Goal: Task Accomplishment & Management: Manage account settings

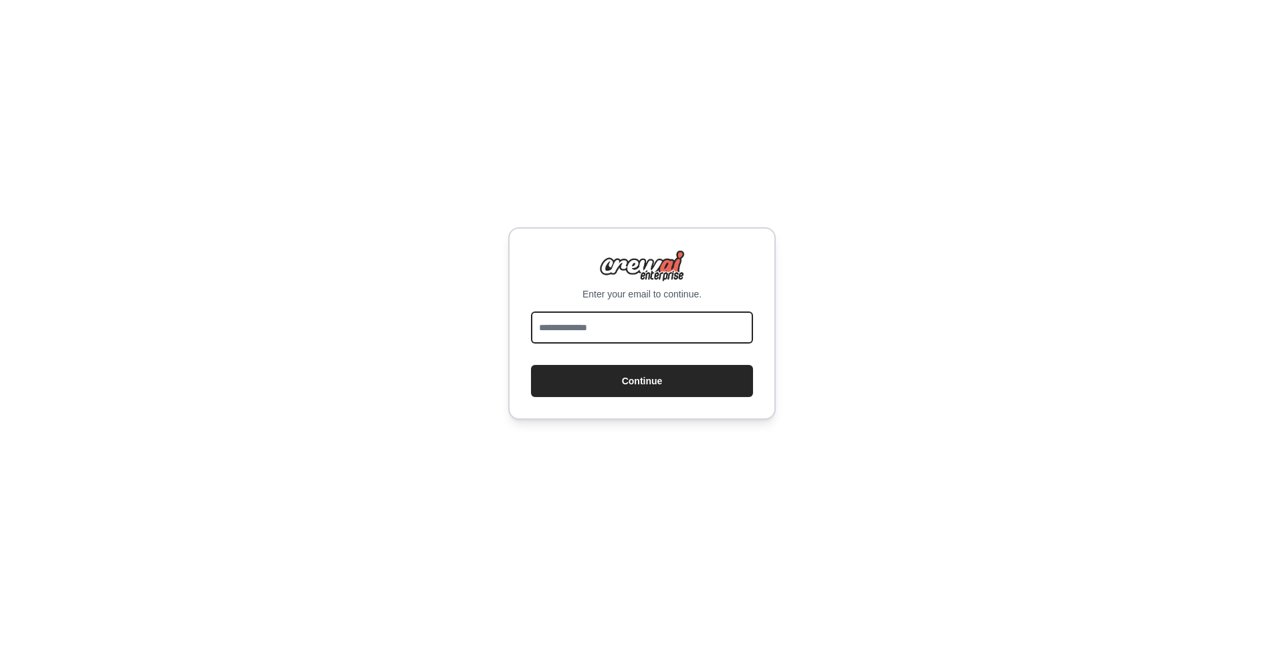
click at [640, 330] on input "email" at bounding box center [642, 328] width 222 height 32
click at [902, 282] on div "Enter your email to continue. Continue" at bounding box center [642, 323] width 1284 height 647
click at [695, 328] on input "email" at bounding box center [642, 328] width 222 height 32
click at [875, 270] on div "Enter your email to continue. Continue" at bounding box center [642, 323] width 1284 height 647
click at [678, 317] on input "email" at bounding box center [642, 328] width 222 height 32
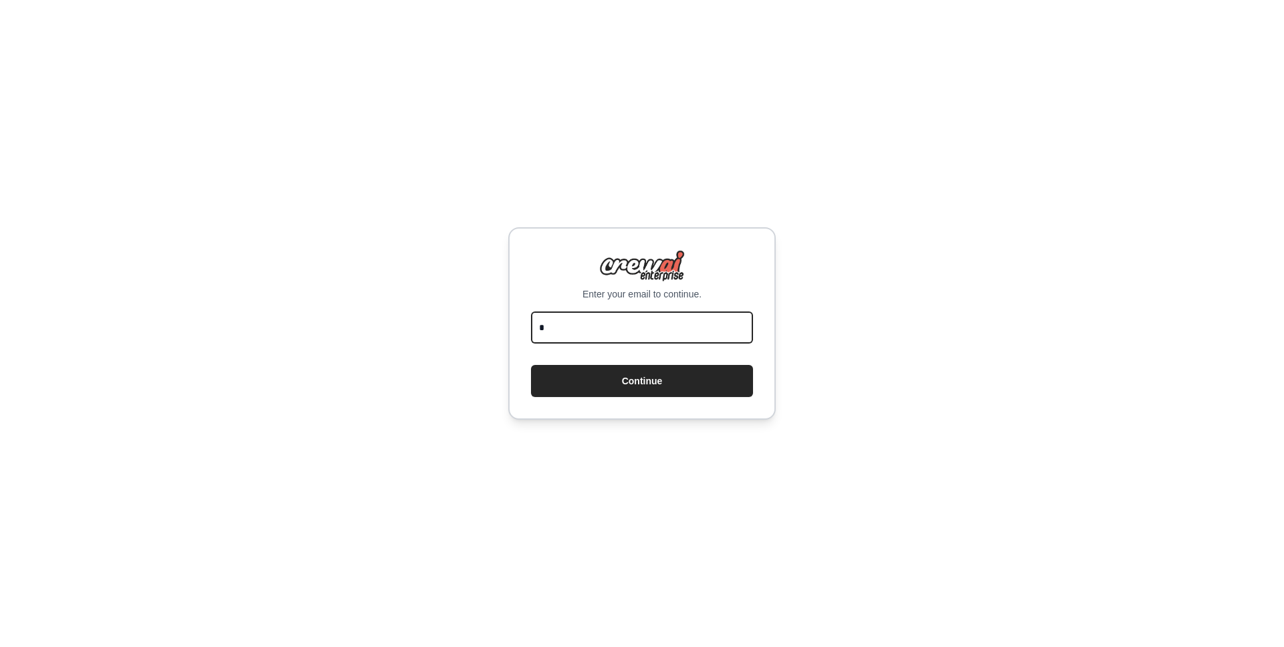
type input "**********"
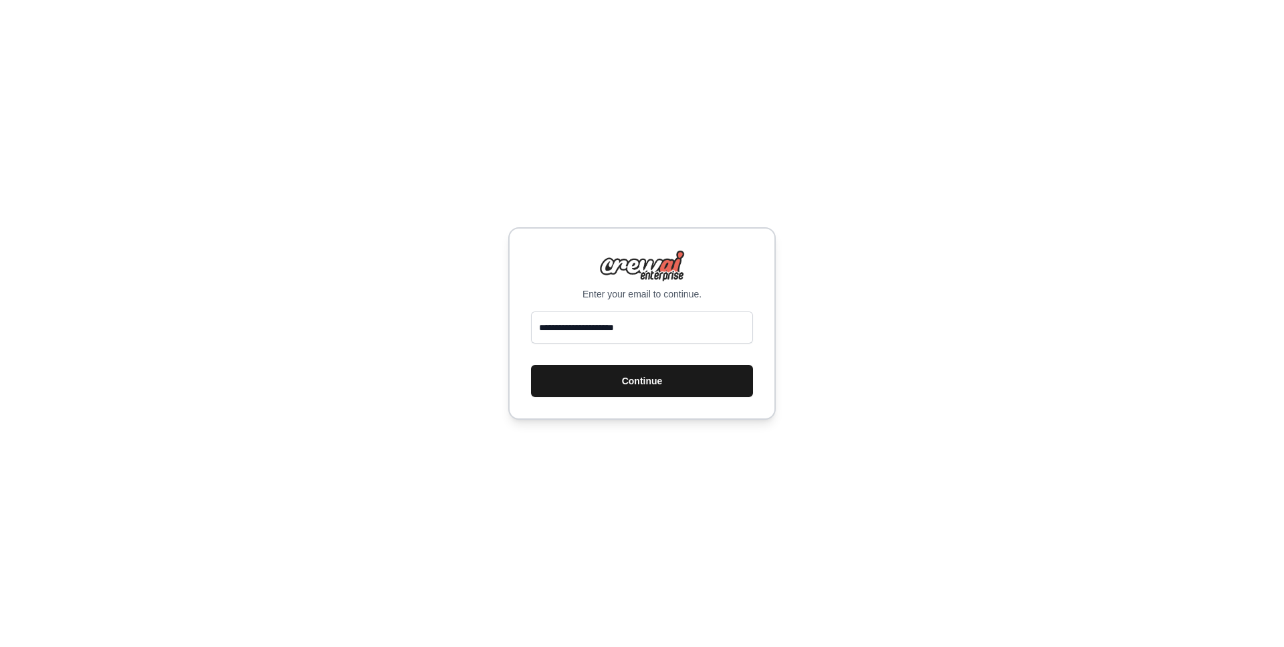
click at [646, 386] on button "Continue" at bounding box center [642, 381] width 222 height 32
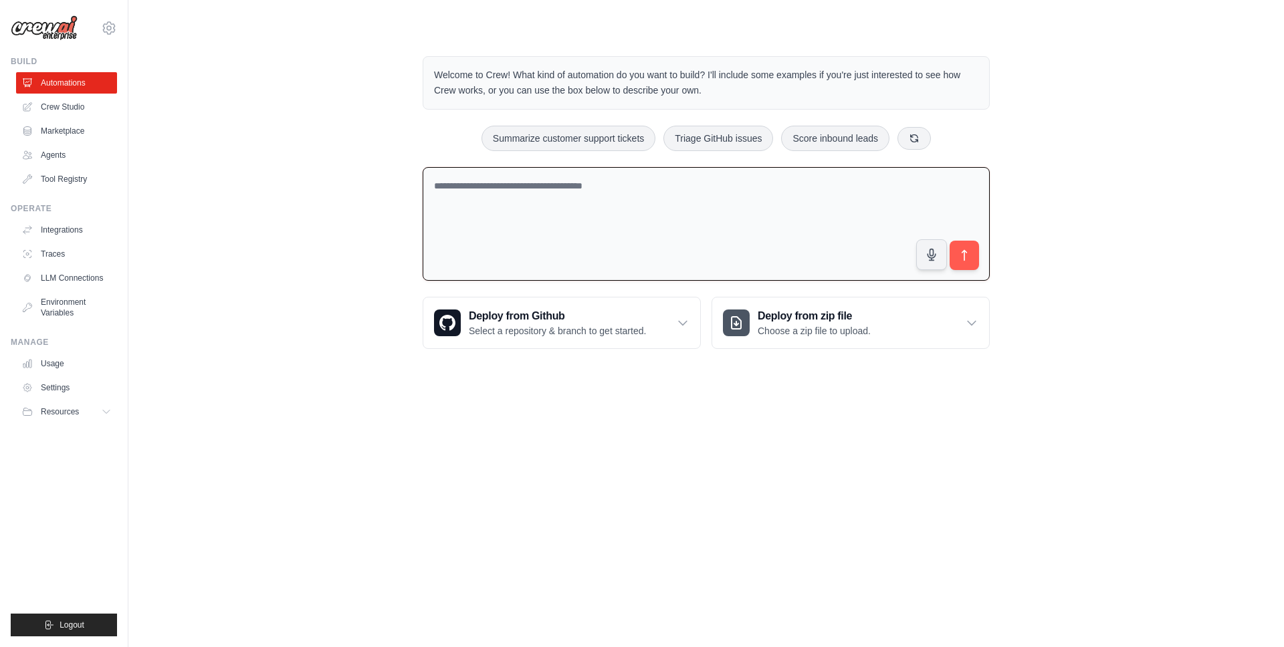
click at [491, 187] on textarea at bounding box center [706, 224] width 567 height 114
click at [64, 109] on link "Crew Studio" at bounding box center [67, 106] width 101 height 21
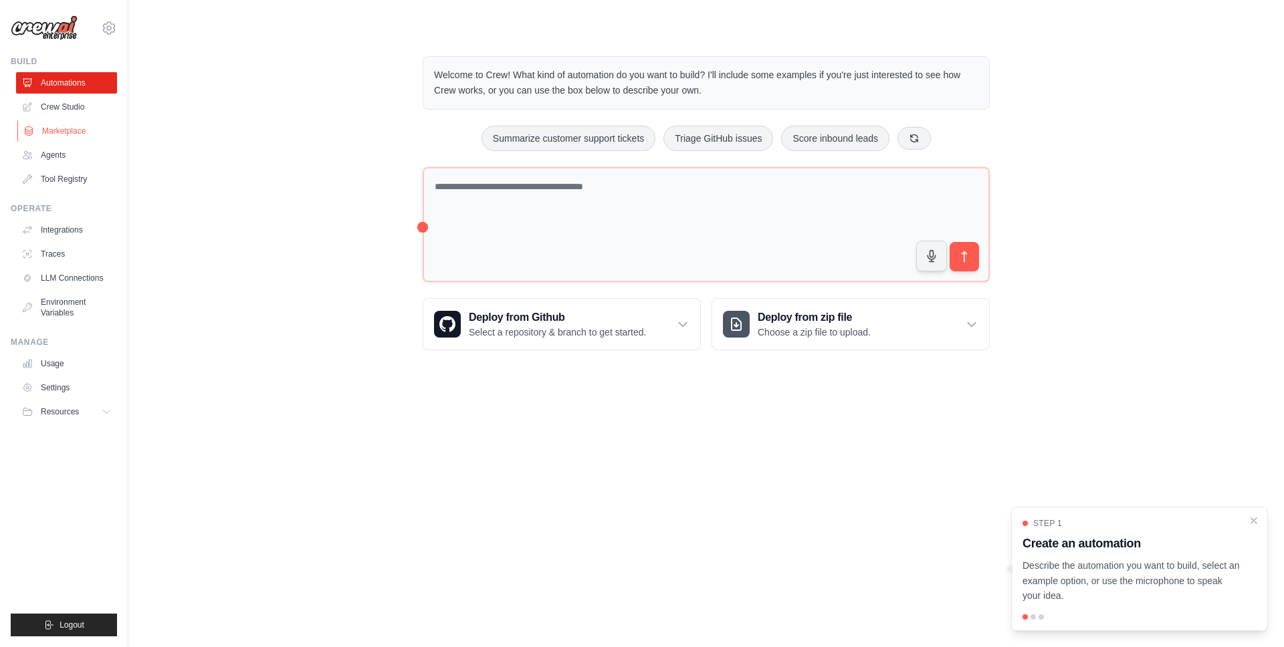
click at [67, 128] on link "Marketplace" at bounding box center [67, 130] width 101 height 21
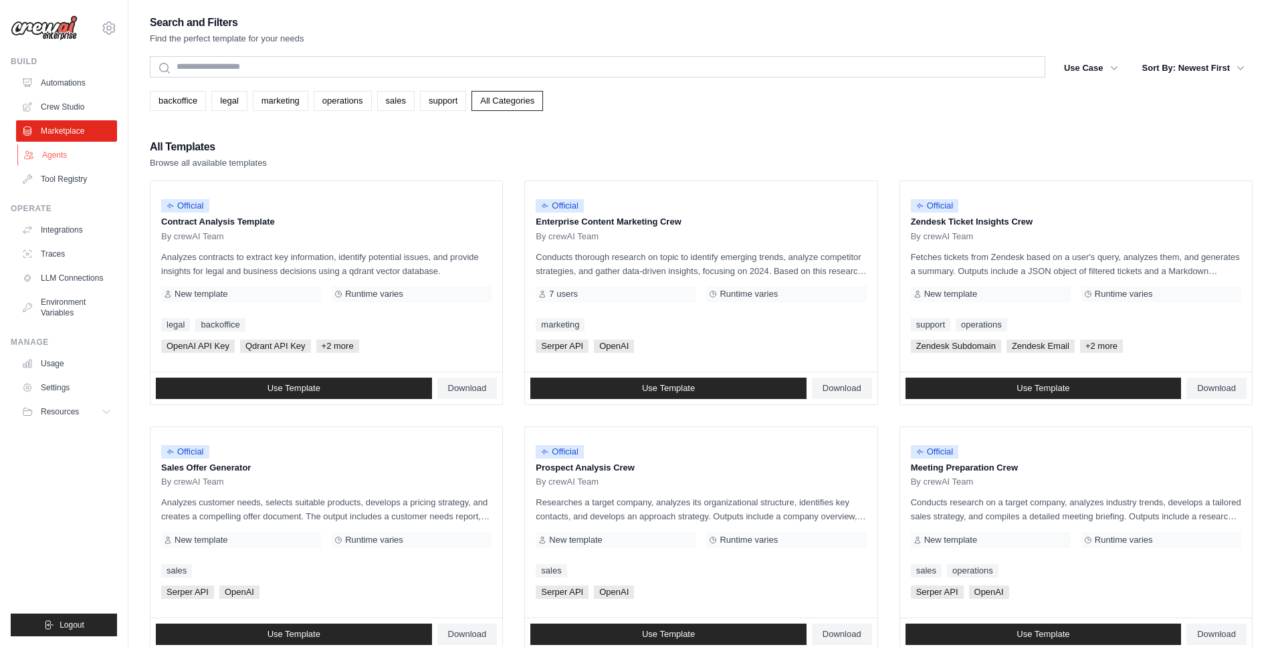
click at [52, 152] on link "Agents" at bounding box center [67, 154] width 101 height 21
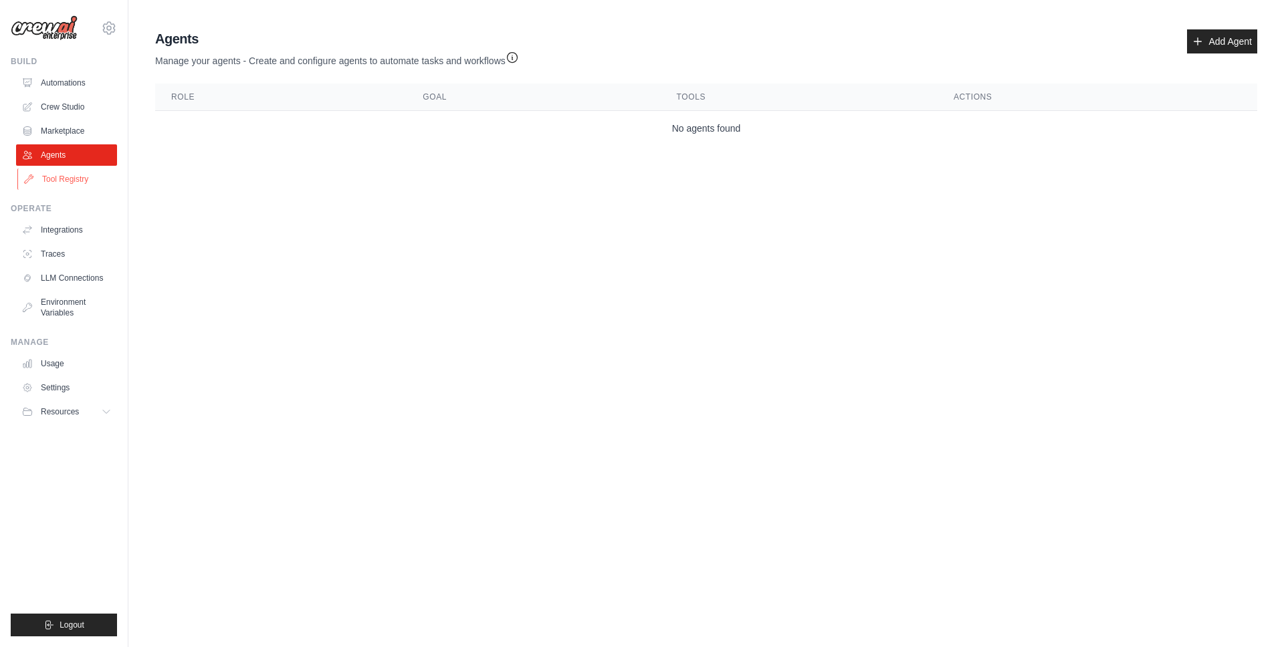
click at [66, 177] on link "Tool Registry" at bounding box center [67, 179] width 101 height 21
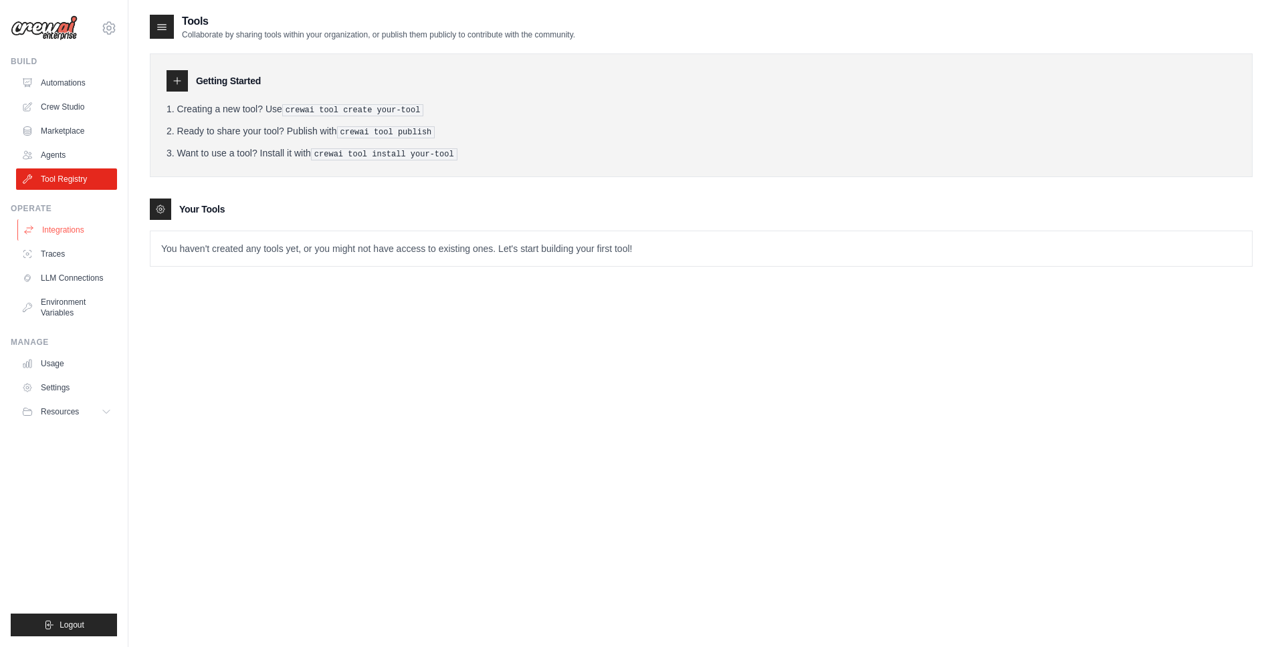
click at [51, 228] on link "Integrations" at bounding box center [67, 229] width 101 height 21
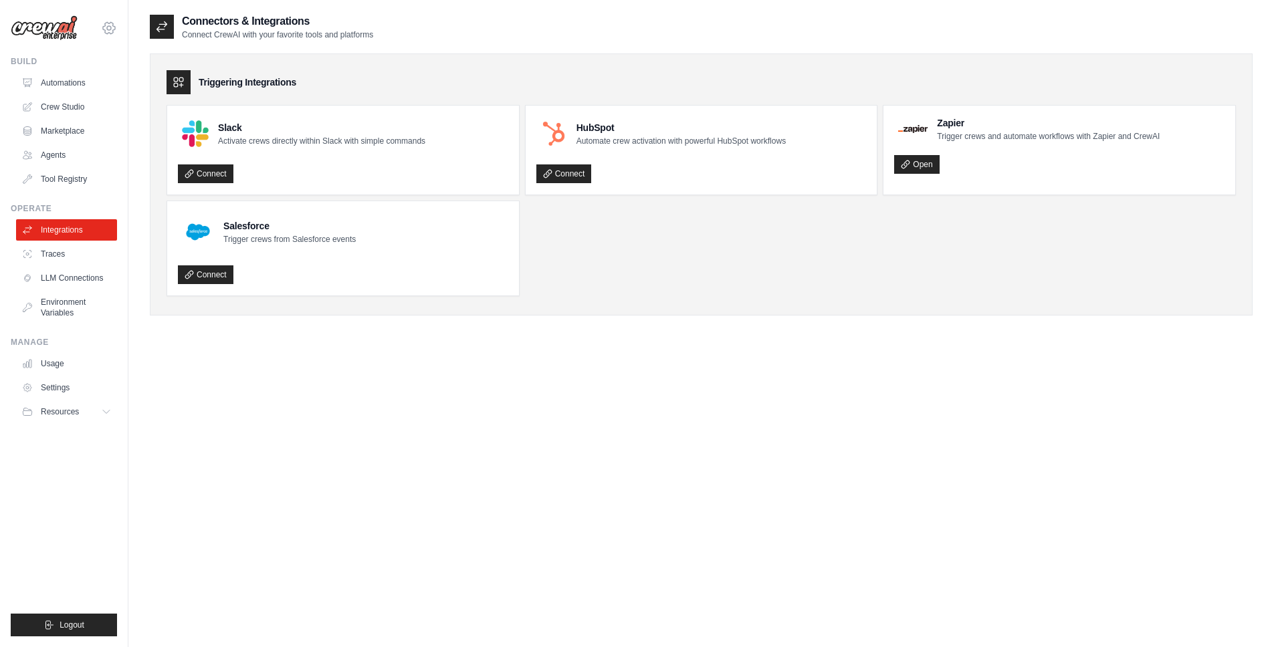
click at [109, 30] on icon at bounding box center [109, 28] width 4 height 4
click at [92, 94] on link "Settings" at bounding box center [109, 90] width 118 height 24
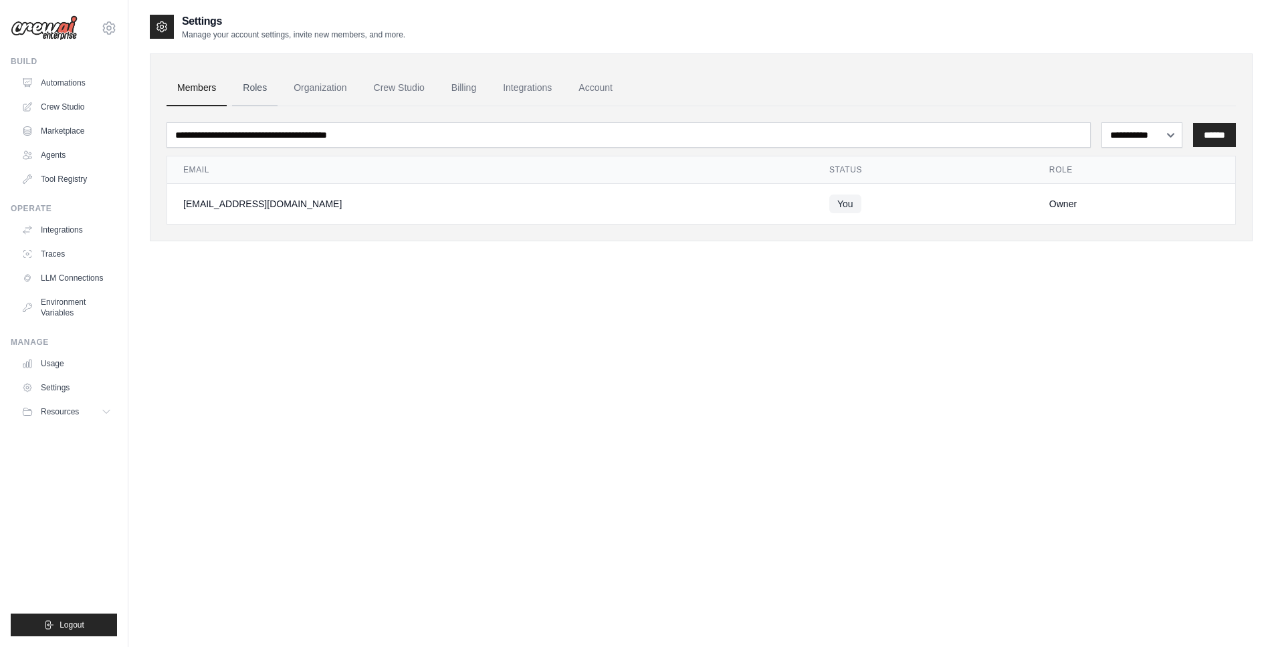
click at [249, 84] on link "Roles" at bounding box center [254, 88] width 45 height 36
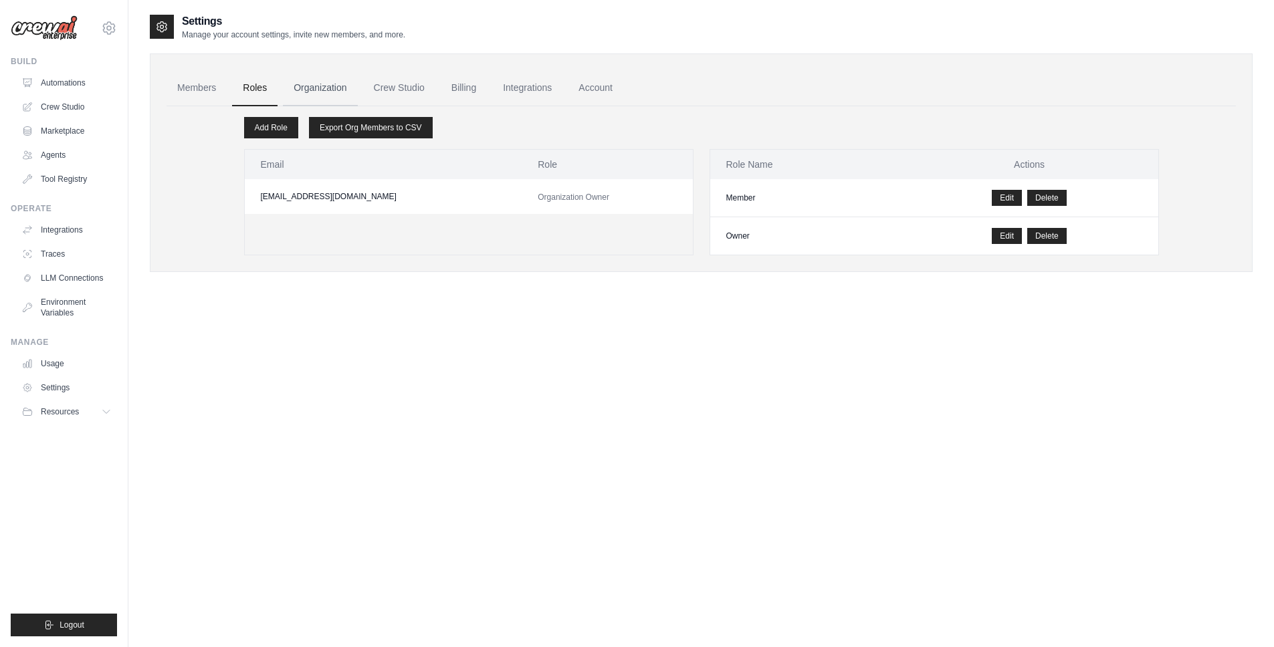
click at [324, 86] on link "Organization" at bounding box center [320, 88] width 74 height 36
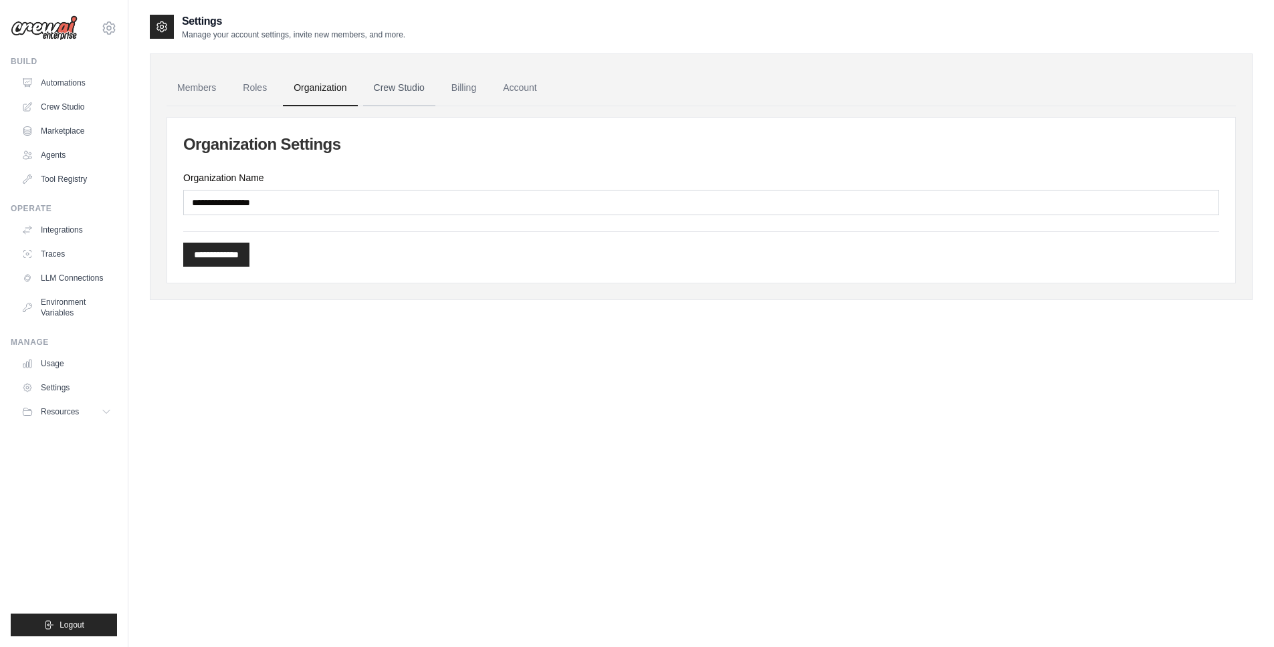
click at [405, 91] on link "Crew Studio" at bounding box center [399, 88] width 72 height 36
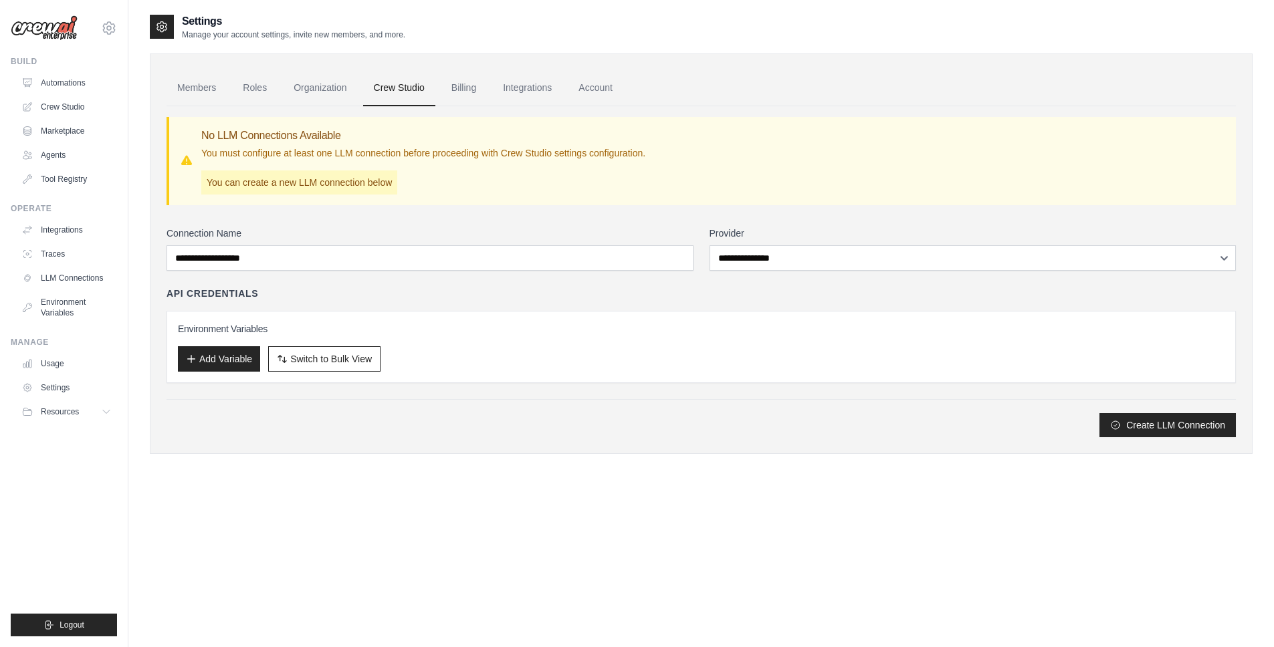
click at [463, 90] on link "Billing" at bounding box center [464, 88] width 46 height 36
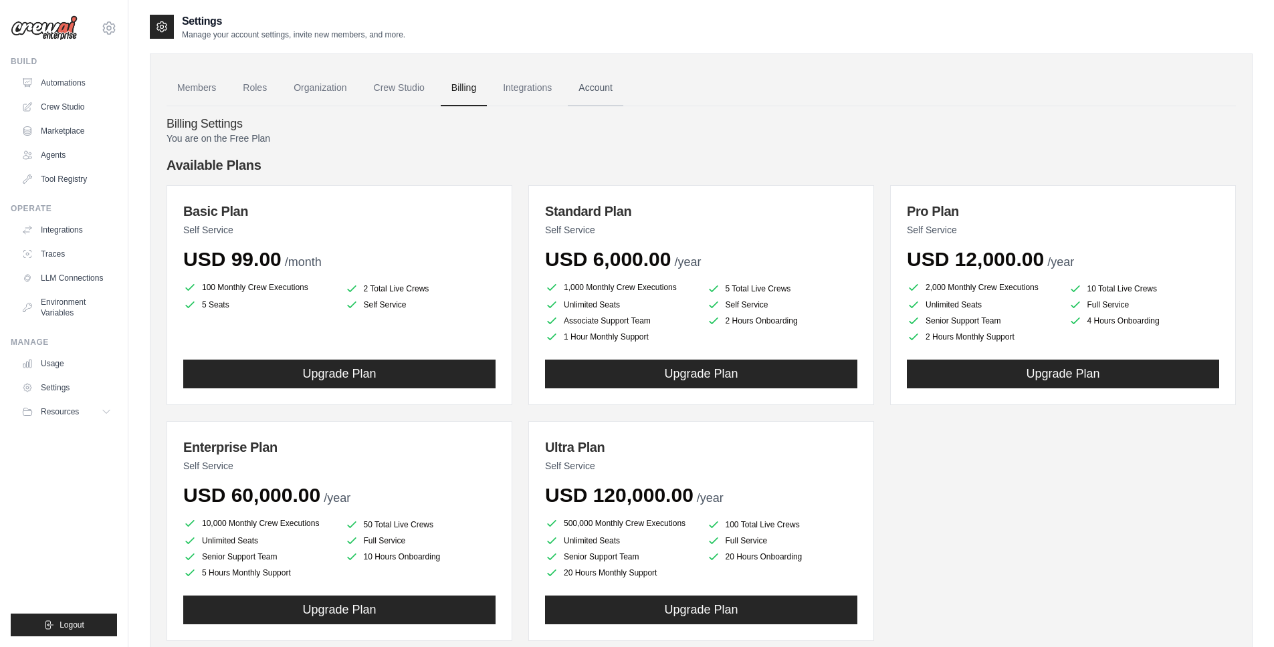
click at [598, 95] on link "Account" at bounding box center [596, 88] width 56 height 36
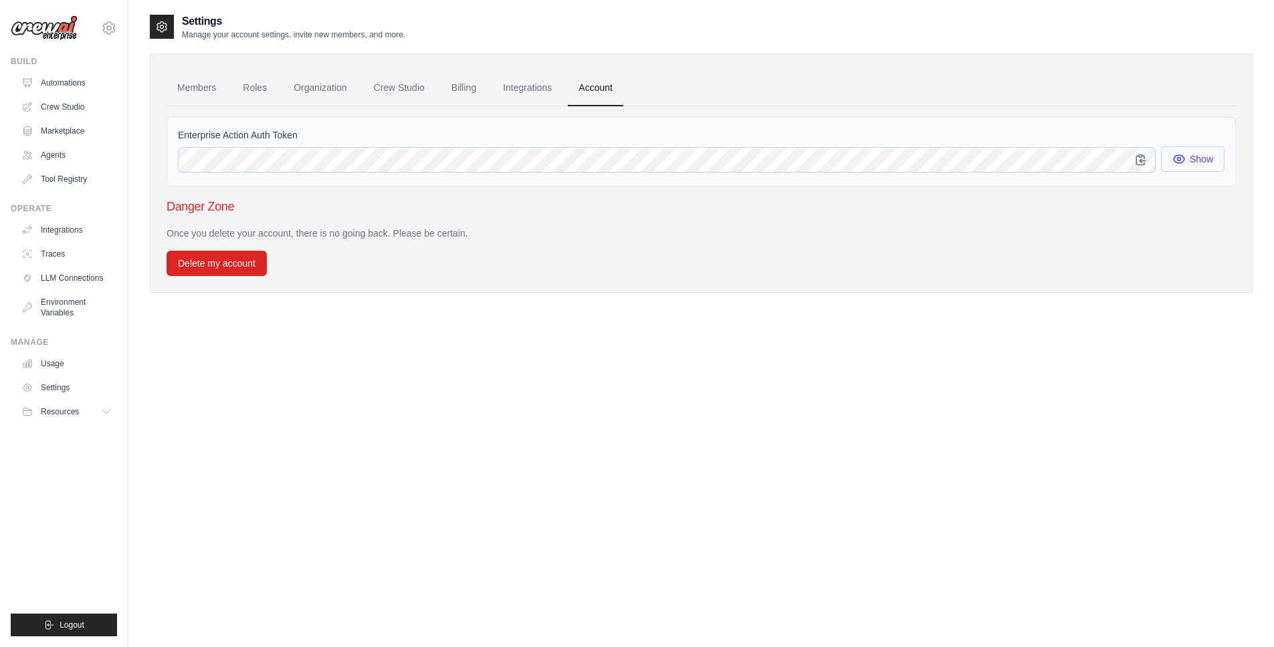
click at [1195, 159] on button "Show" at bounding box center [1193, 158] width 64 height 25
click at [69, 279] on link "LLM Connections" at bounding box center [67, 277] width 101 height 21
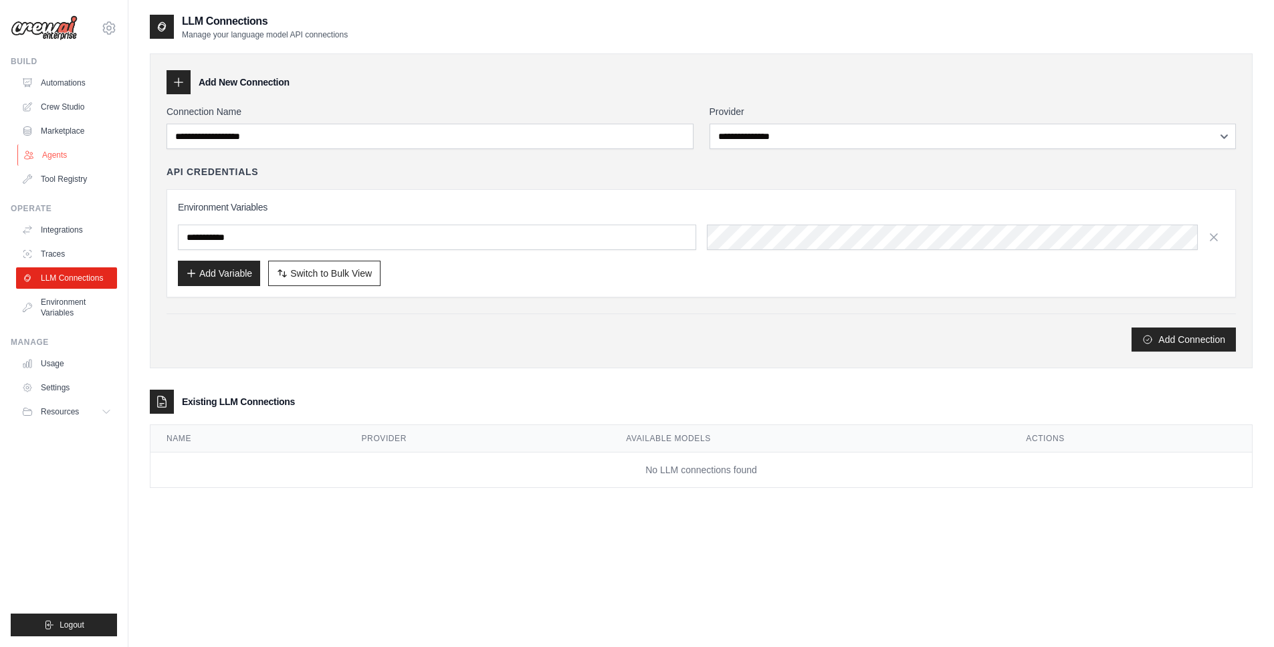
click at [52, 156] on link "Agents" at bounding box center [67, 154] width 101 height 21
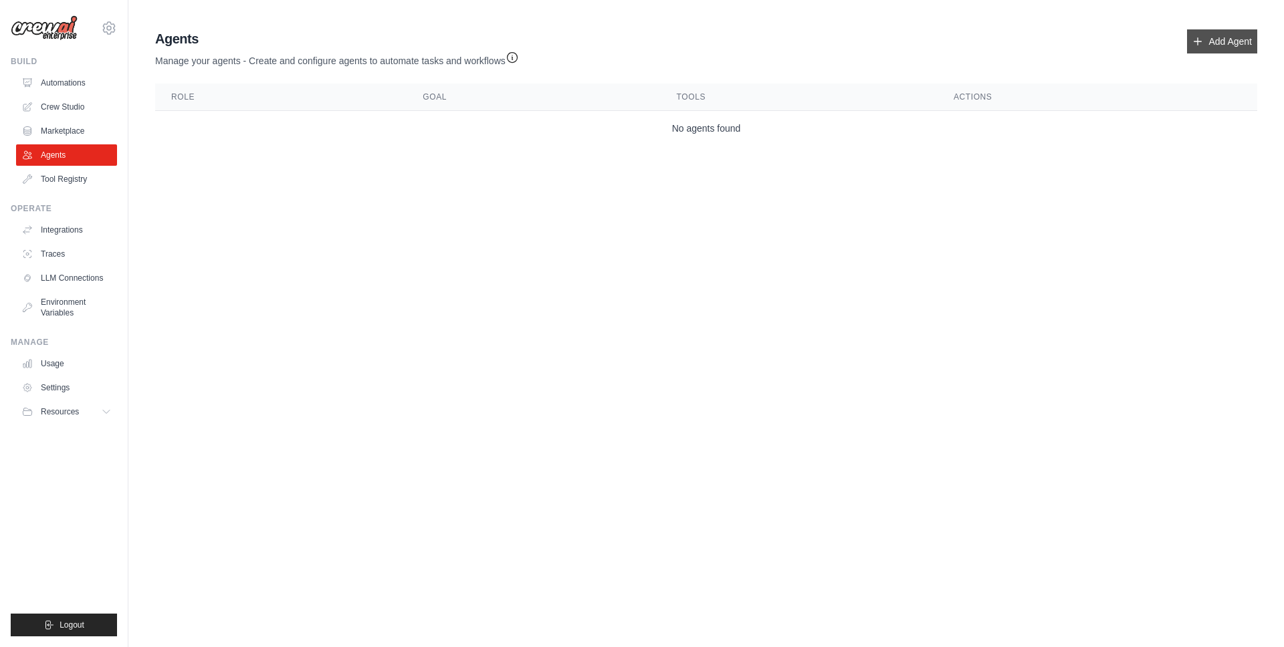
click at [1213, 44] on link "Add Agent" at bounding box center [1222, 41] width 70 height 24
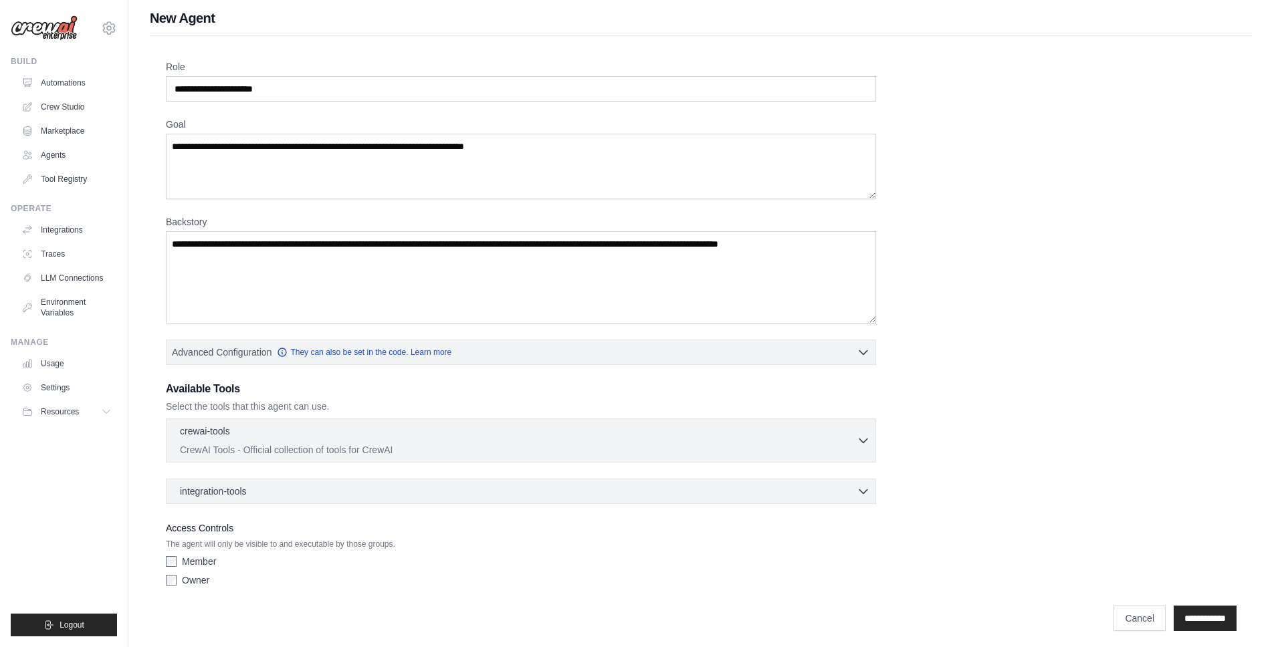
scroll to position [10, 0]
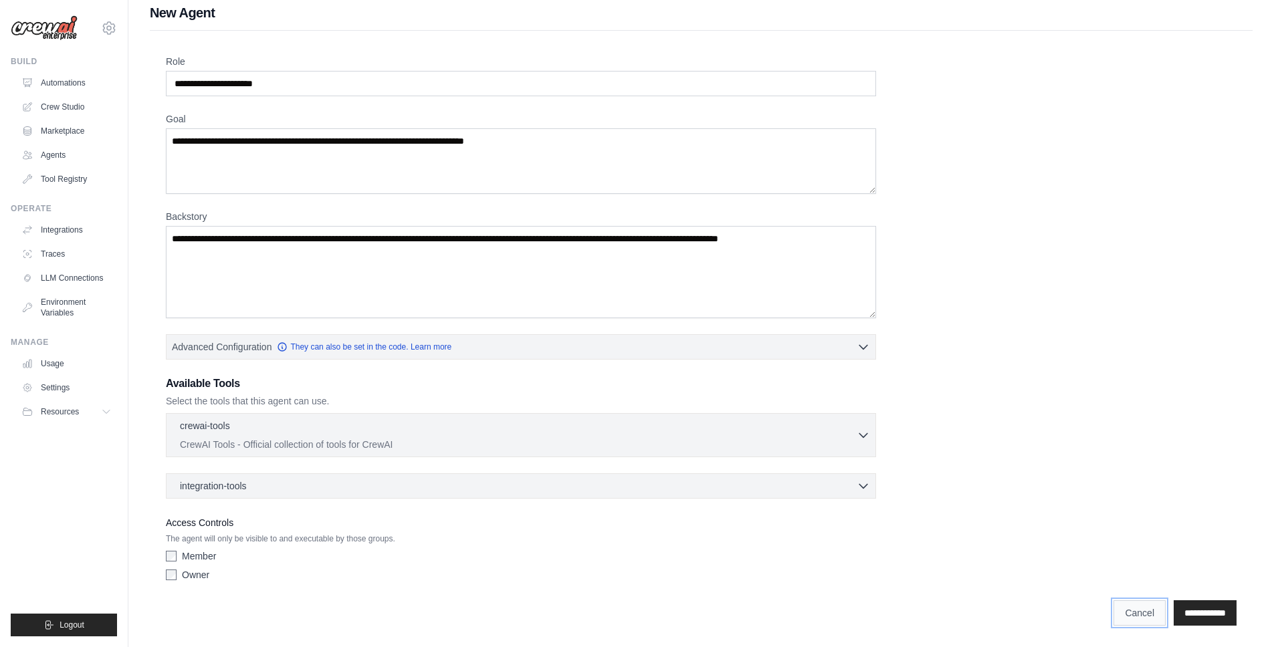
click at [1121, 618] on link "Cancel" at bounding box center [1139, 612] width 52 height 25
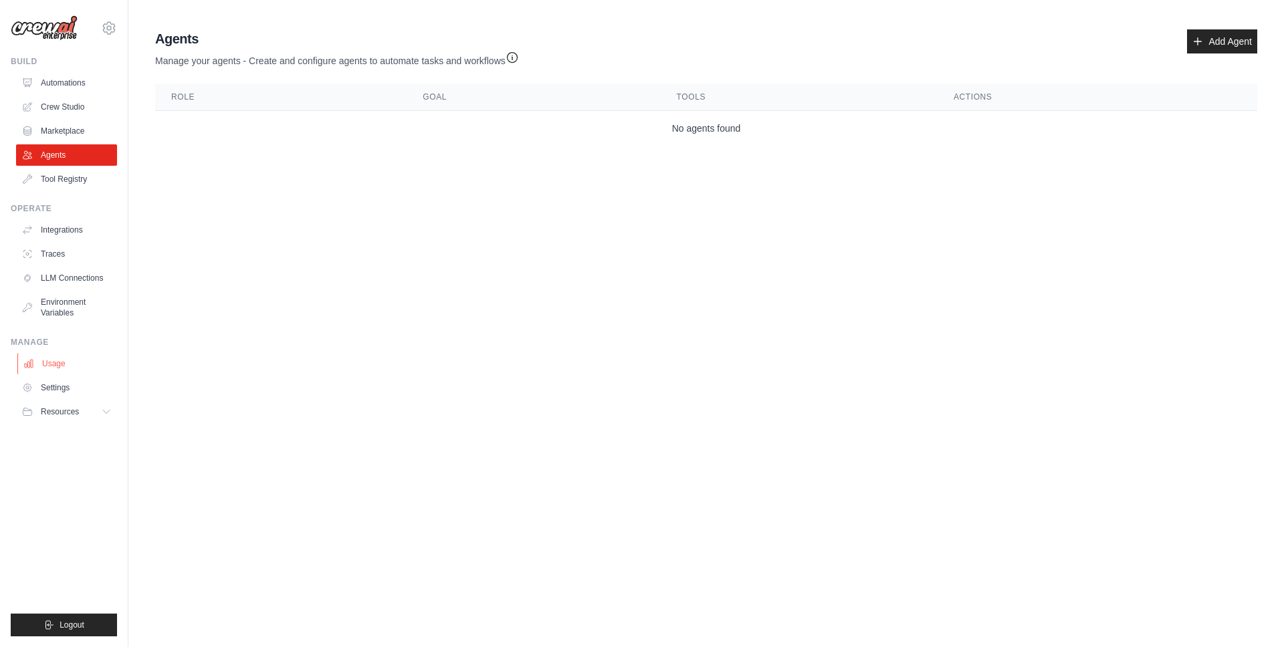
click at [53, 364] on link "Usage" at bounding box center [67, 363] width 101 height 21
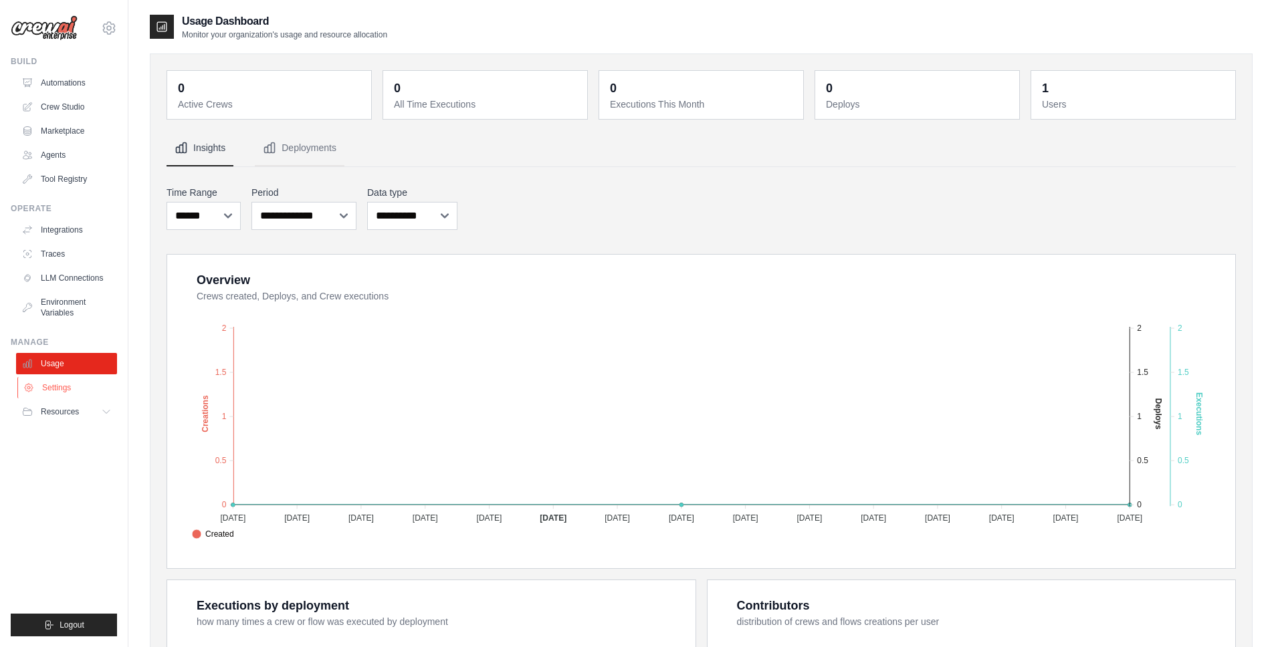
click at [56, 381] on link "Settings" at bounding box center [67, 387] width 101 height 21
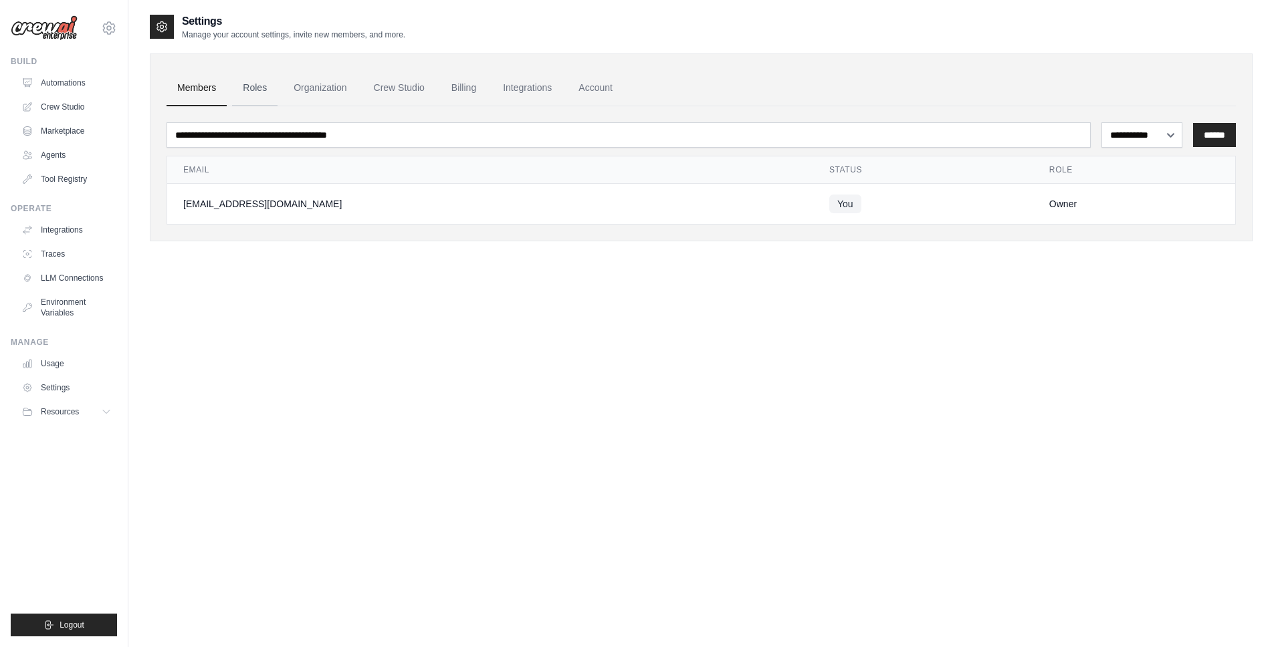
click at [245, 87] on link "Roles" at bounding box center [254, 88] width 45 height 36
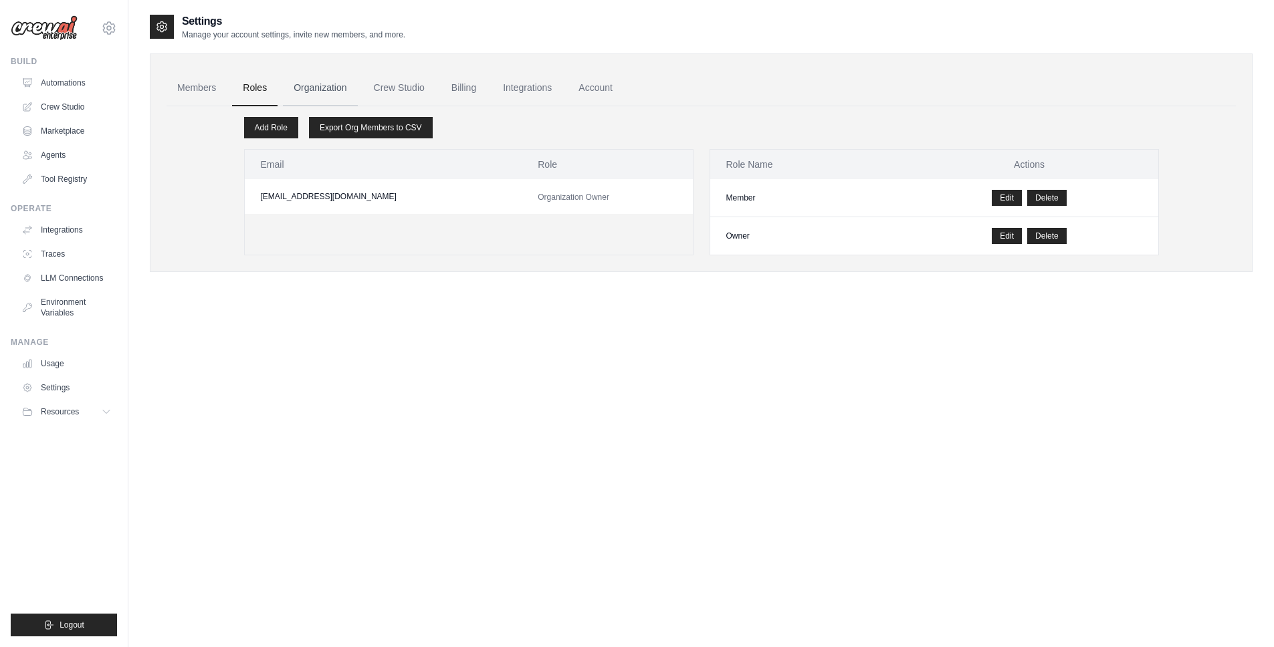
click at [333, 90] on link "Organization" at bounding box center [320, 88] width 74 height 36
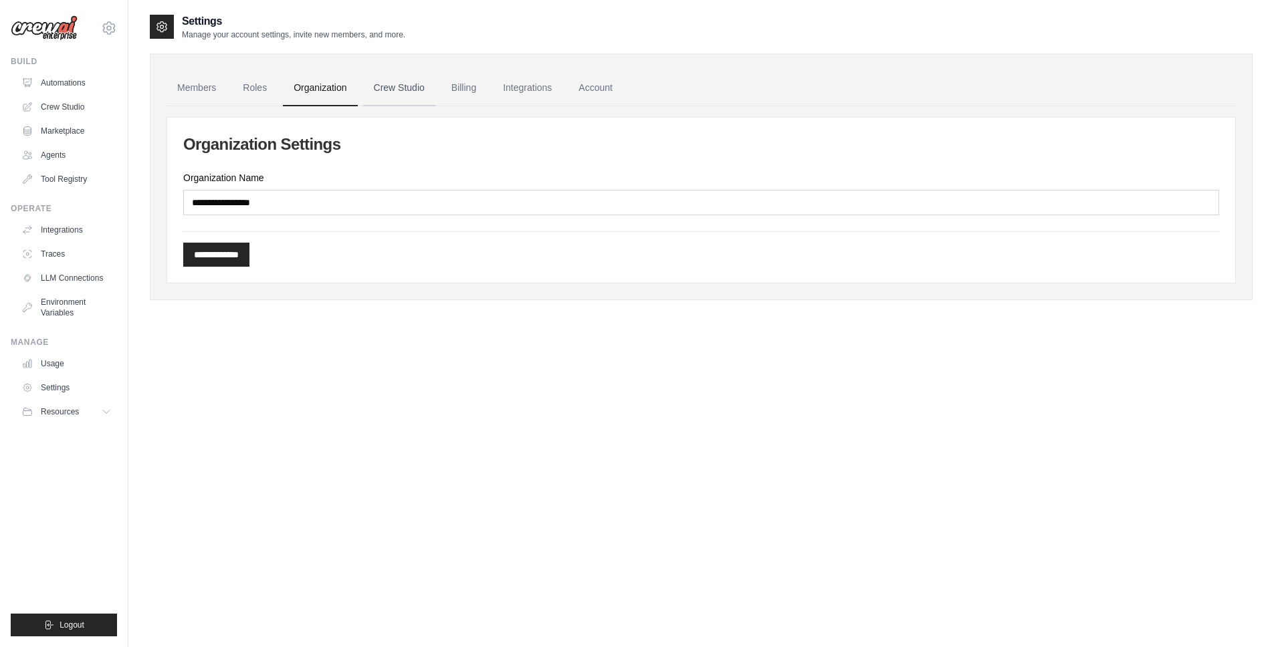
click at [405, 88] on link "Crew Studio" at bounding box center [399, 88] width 72 height 36
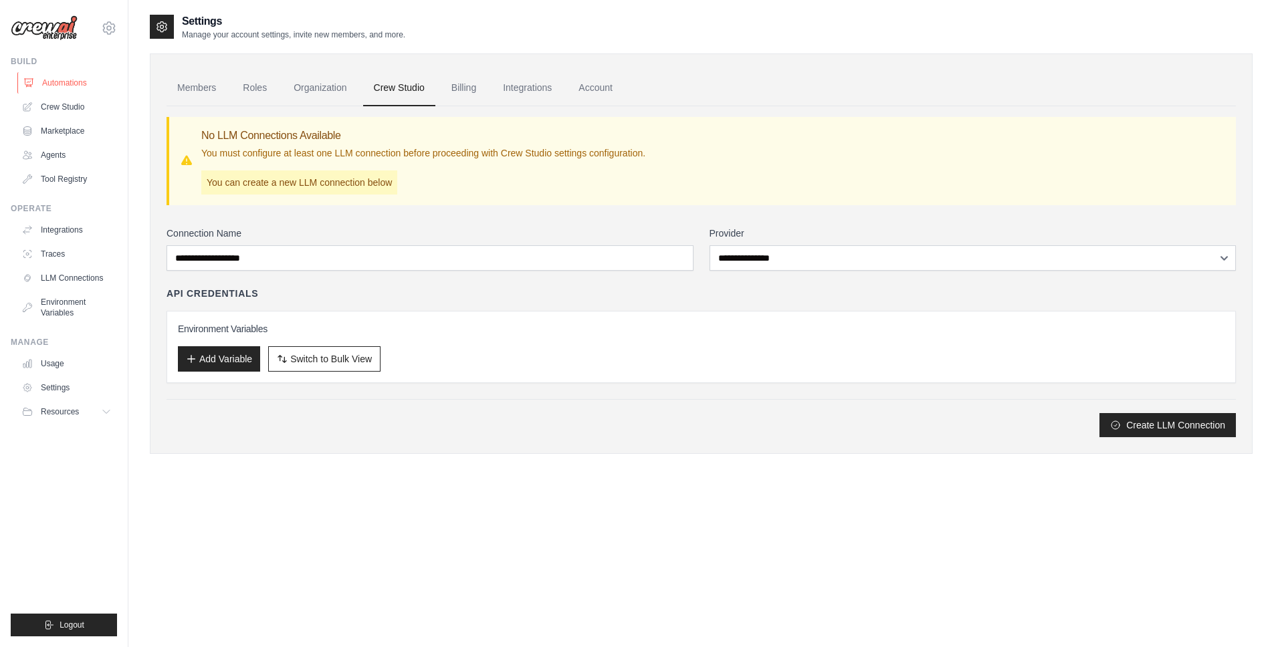
click at [54, 84] on link "Automations" at bounding box center [67, 82] width 101 height 21
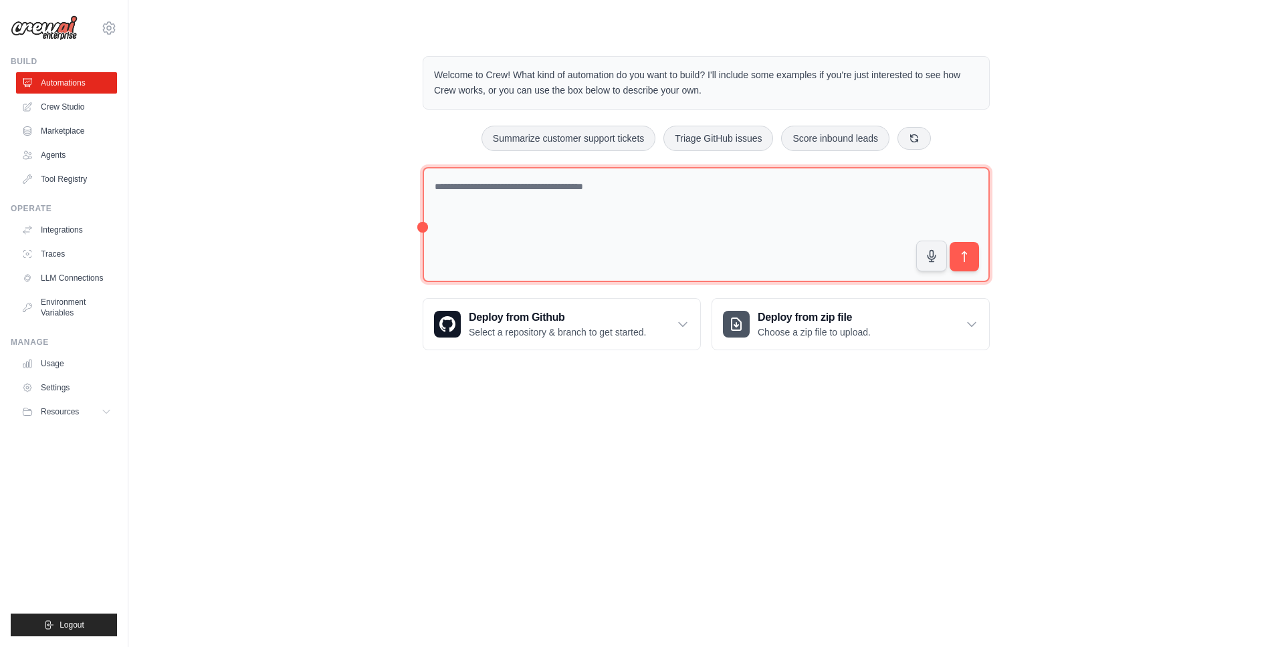
click at [532, 209] on textarea at bounding box center [706, 225] width 567 height 116
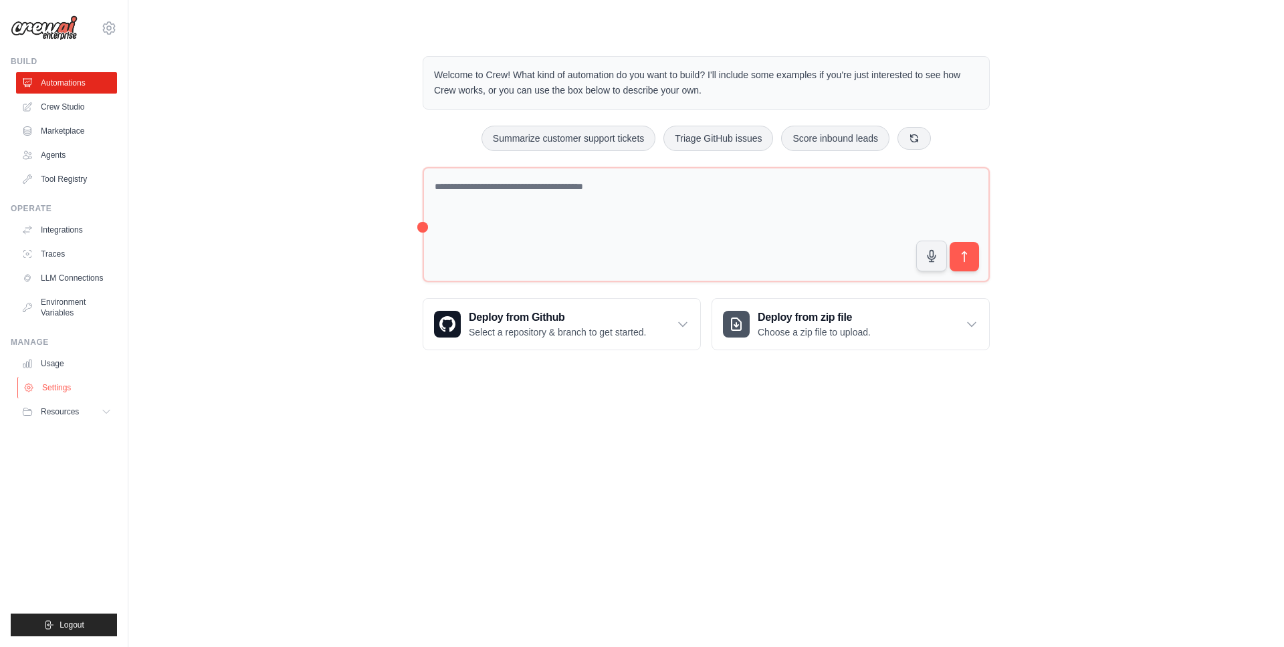
click at [54, 387] on link "Settings" at bounding box center [67, 387] width 101 height 21
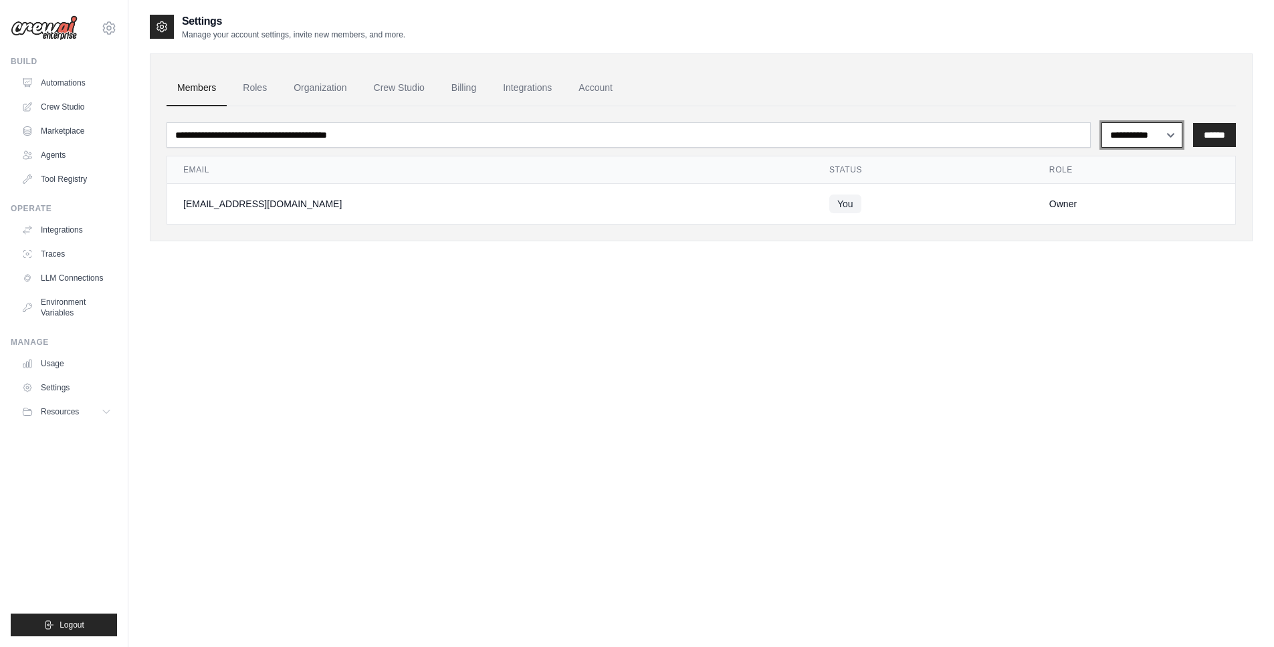
click at [1166, 135] on select "**********" at bounding box center [1141, 134] width 81 height 25
click at [252, 87] on link "Roles" at bounding box center [254, 88] width 45 height 36
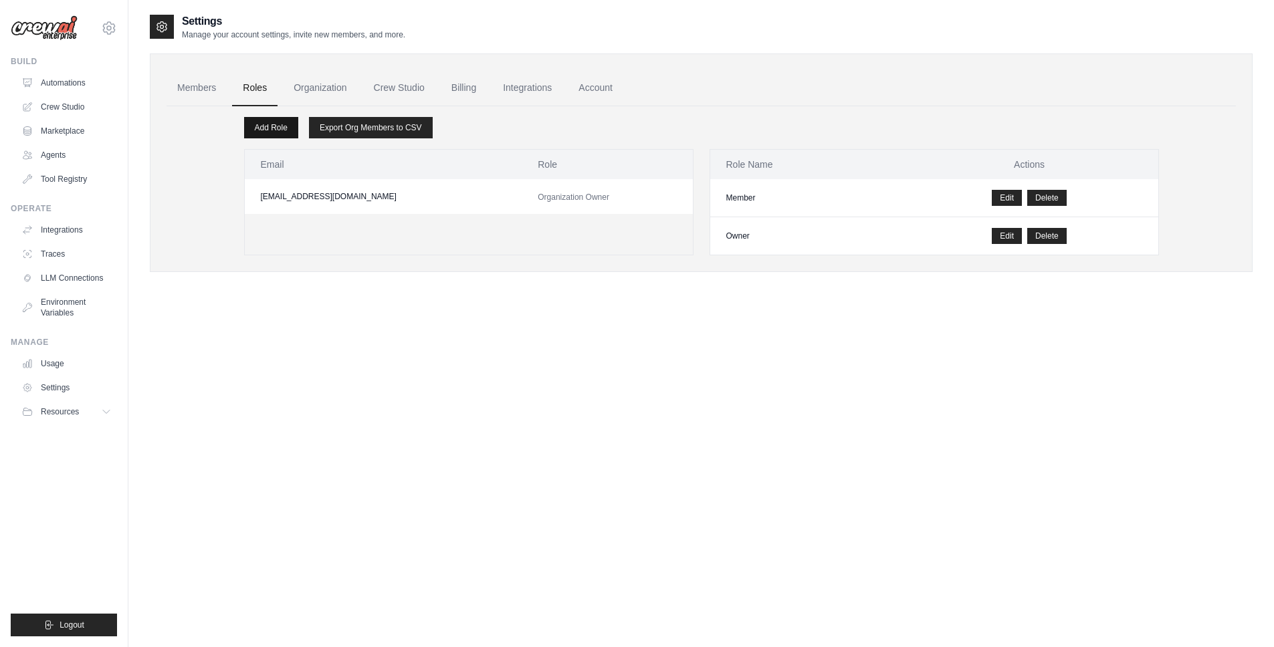
click at [281, 130] on link "Add Role" at bounding box center [271, 127] width 54 height 21
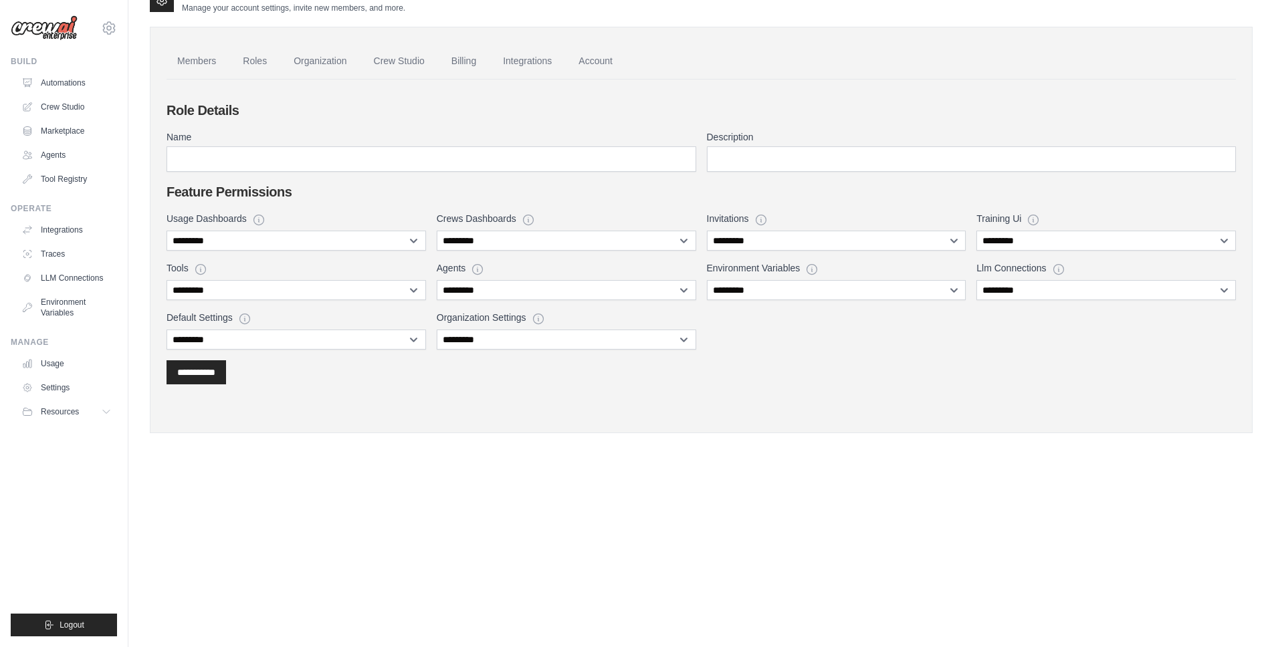
scroll to position [9, 0]
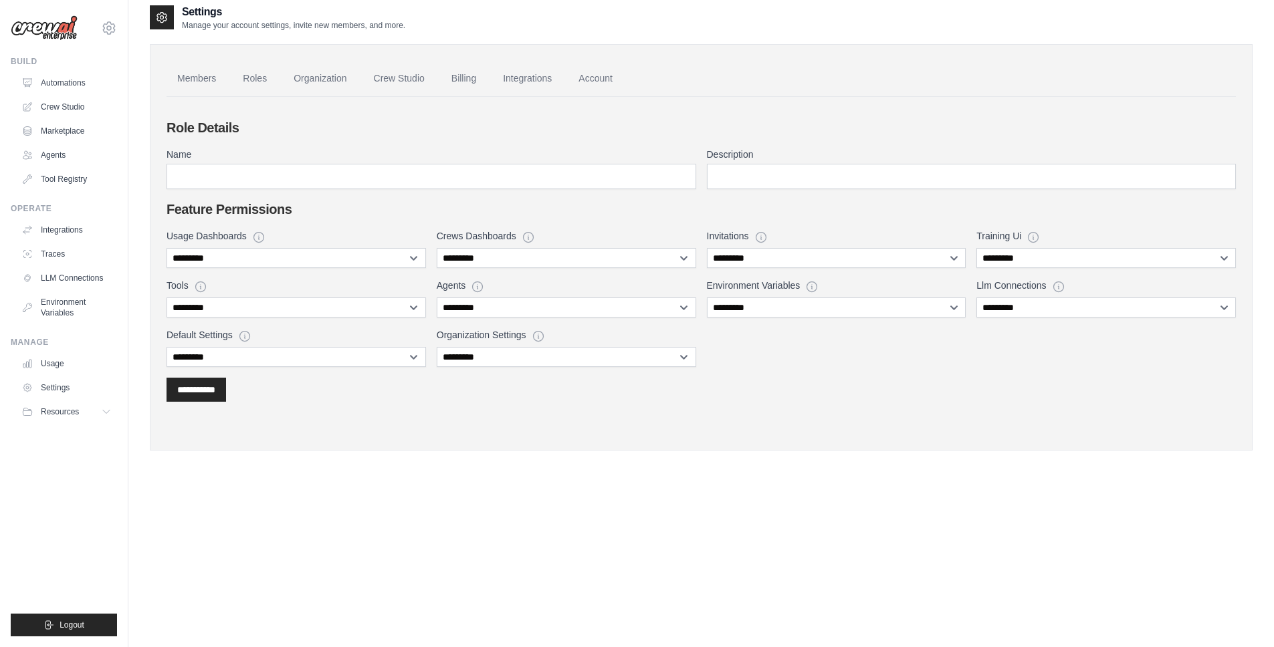
click at [475, 465] on div "Settings Manage your account settings, invite new members, and more. Members Ro…" at bounding box center [701, 238] width 1103 height 468
click at [72, 84] on link "Automations" at bounding box center [67, 82] width 101 height 21
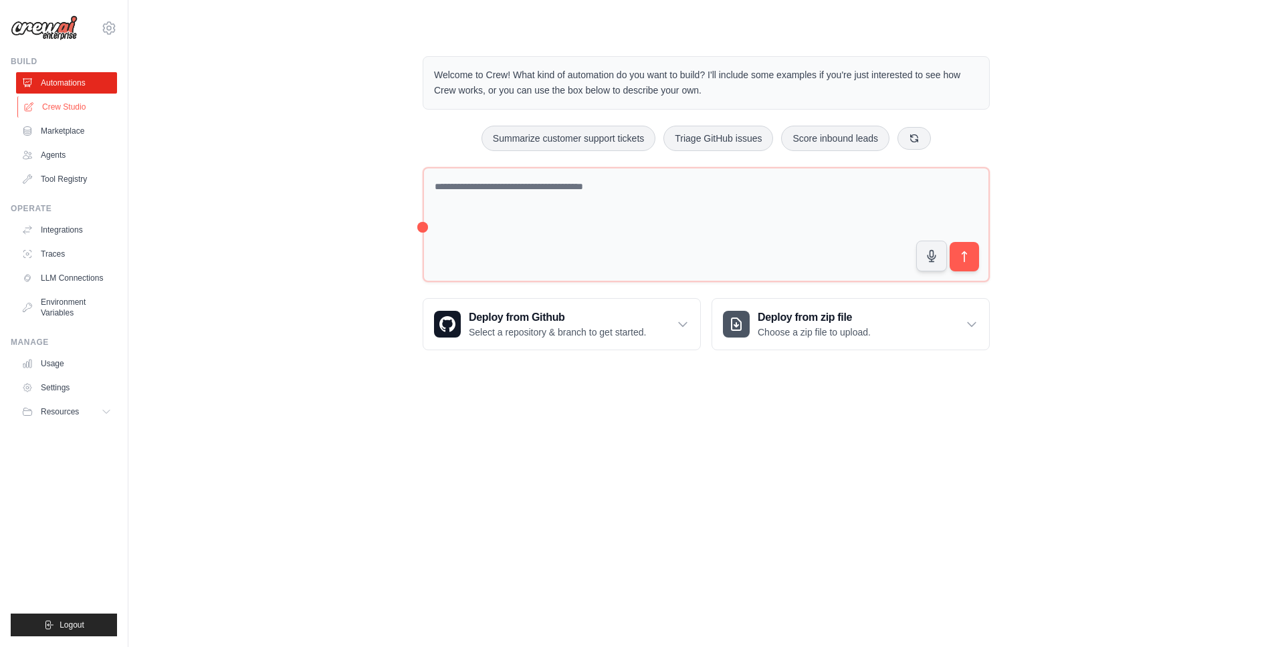
click at [64, 105] on link "Crew Studio" at bounding box center [67, 106] width 101 height 21
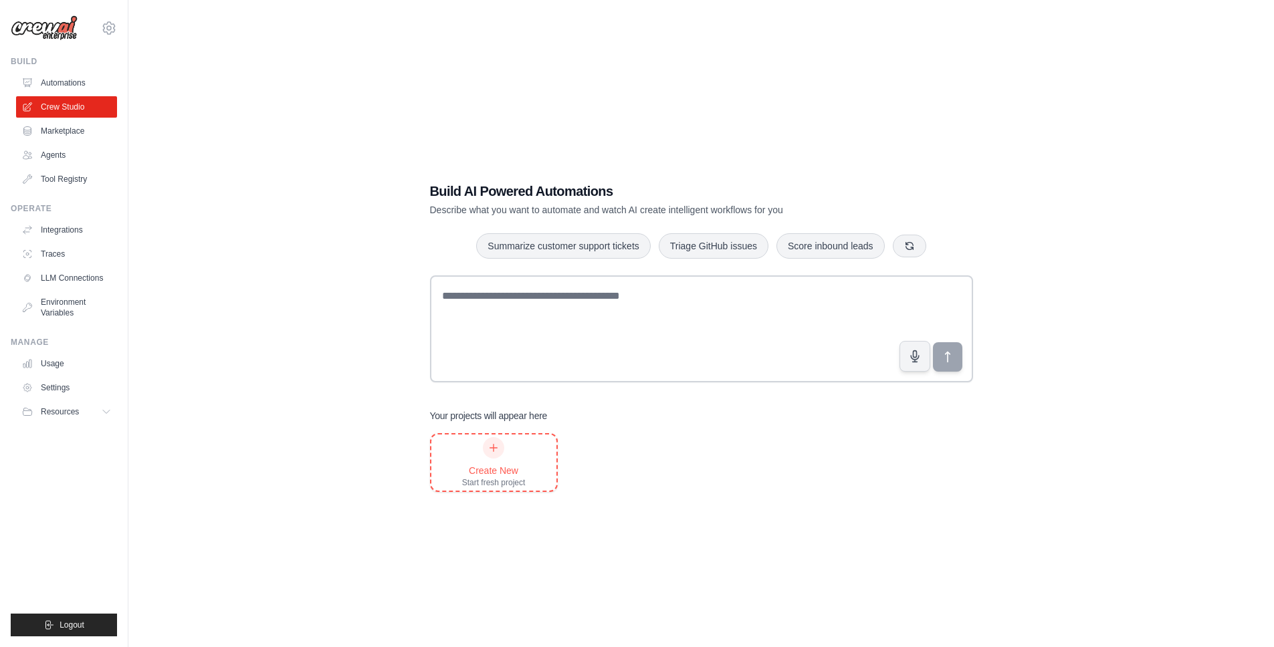
click at [516, 474] on div "Create New" at bounding box center [494, 470] width 64 height 13
click at [68, 83] on link "Automations" at bounding box center [67, 82] width 101 height 21
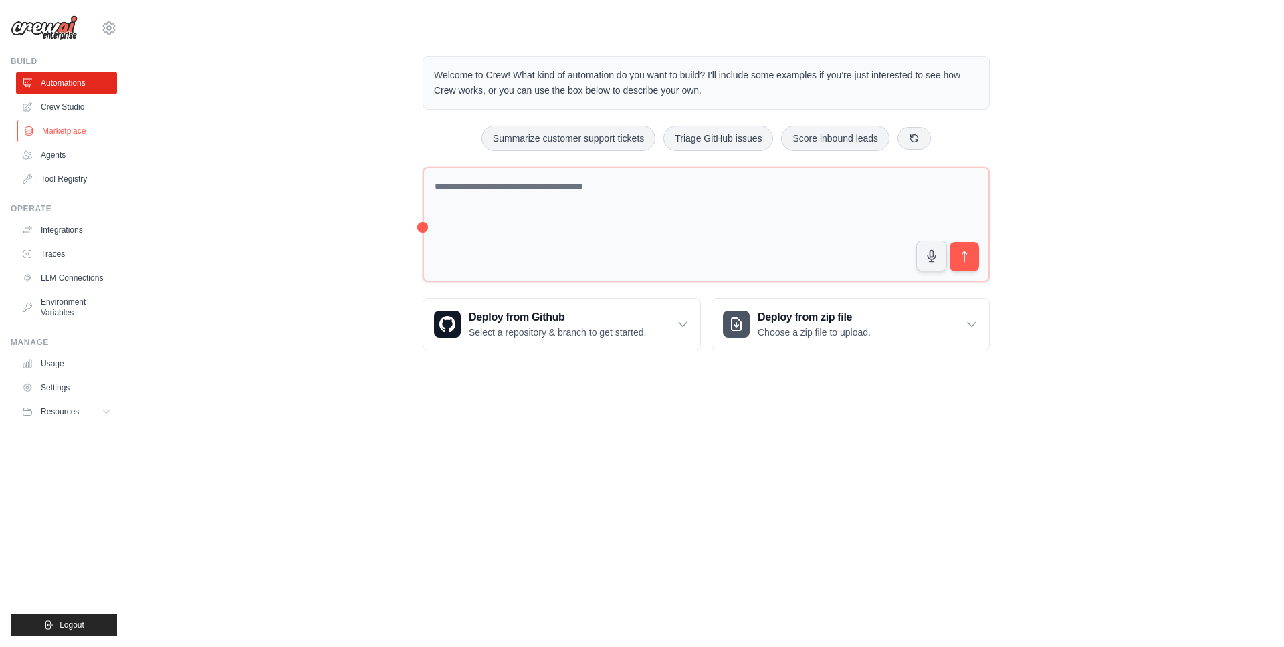
click at [55, 133] on link "Marketplace" at bounding box center [67, 130] width 101 height 21
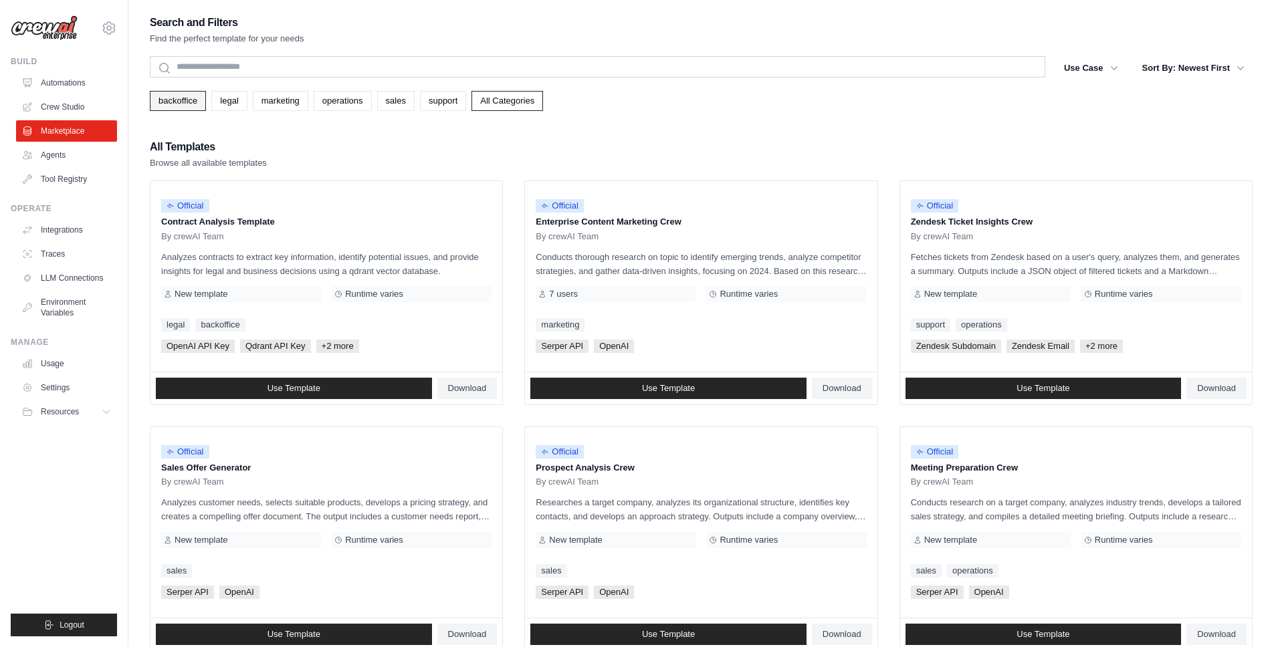
click at [171, 97] on link "backoffice" at bounding box center [178, 101] width 56 height 20
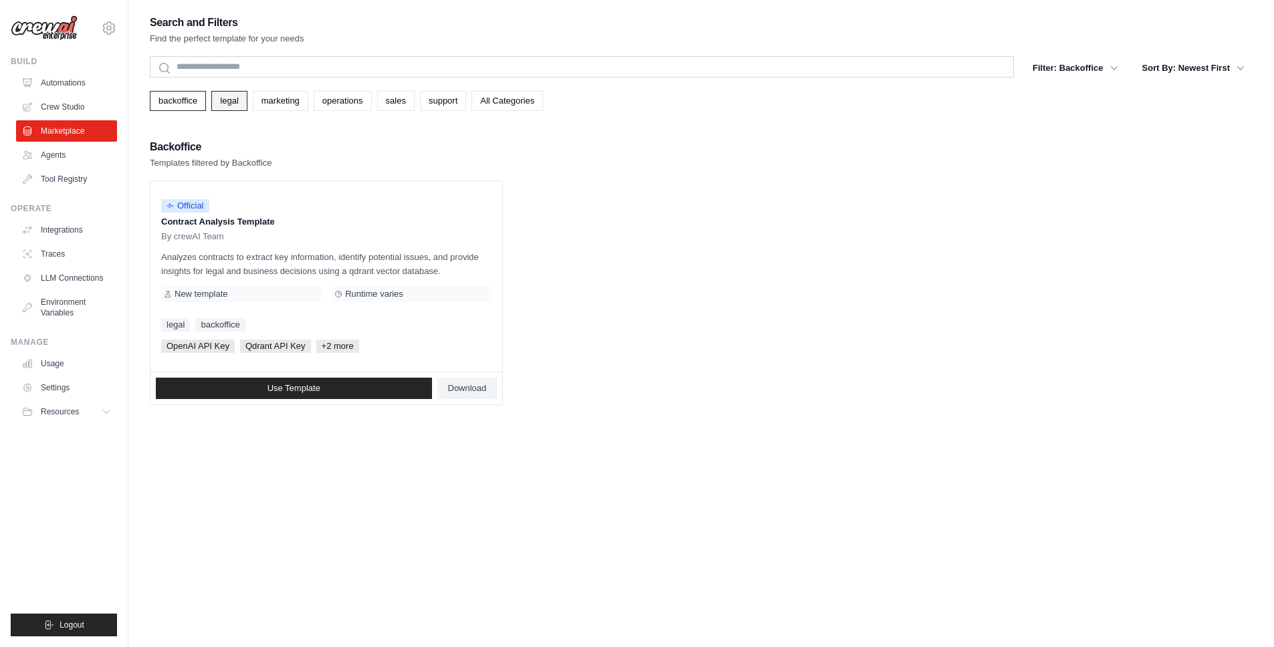
click at [239, 99] on link "legal" at bounding box center [228, 101] width 35 height 20
click at [267, 97] on link "marketing" at bounding box center [281, 101] width 56 height 20
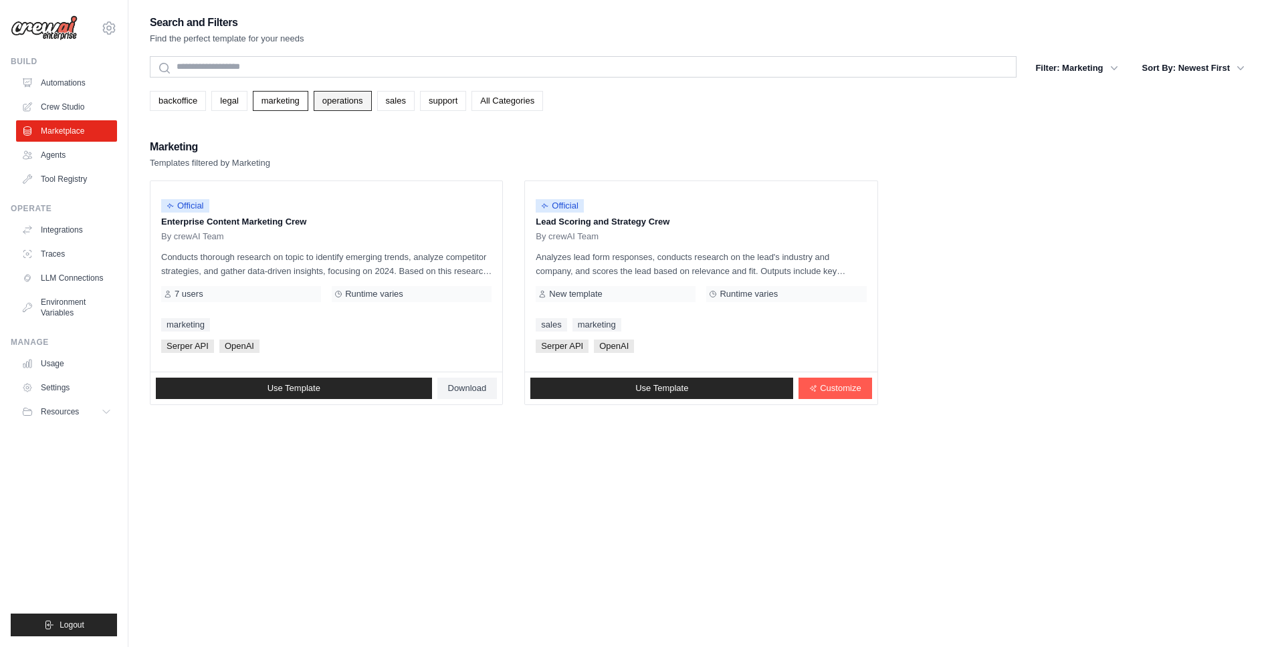
click at [356, 100] on link "operations" at bounding box center [343, 101] width 58 height 20
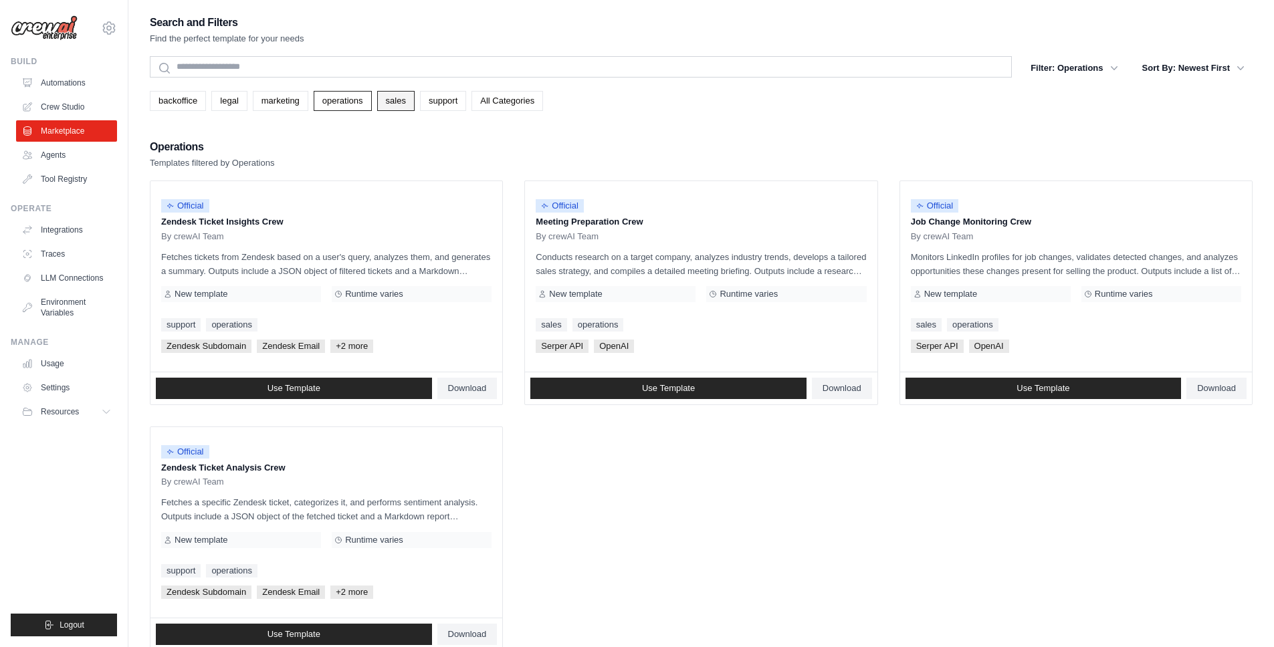
click at [406, 99] on link "sales" at bounding box center [395, 101] width 37 height 20
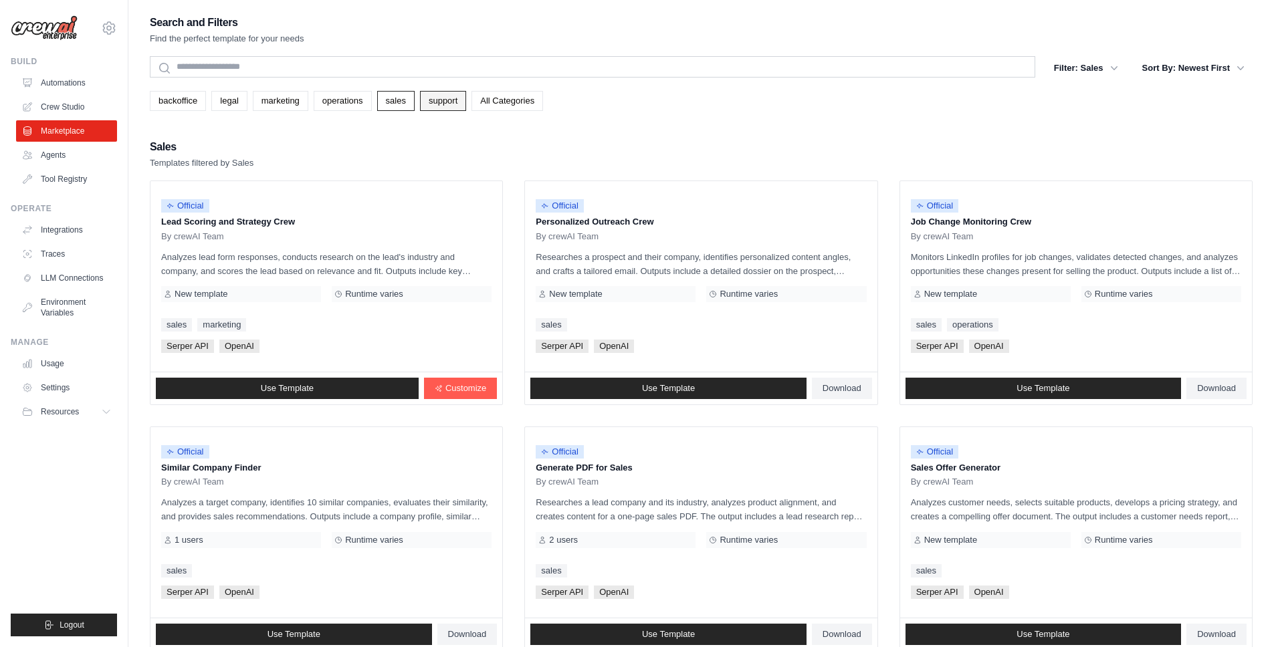
click at [438, 100] on link "support" at bounding box center [443, 101] width 46 height 20
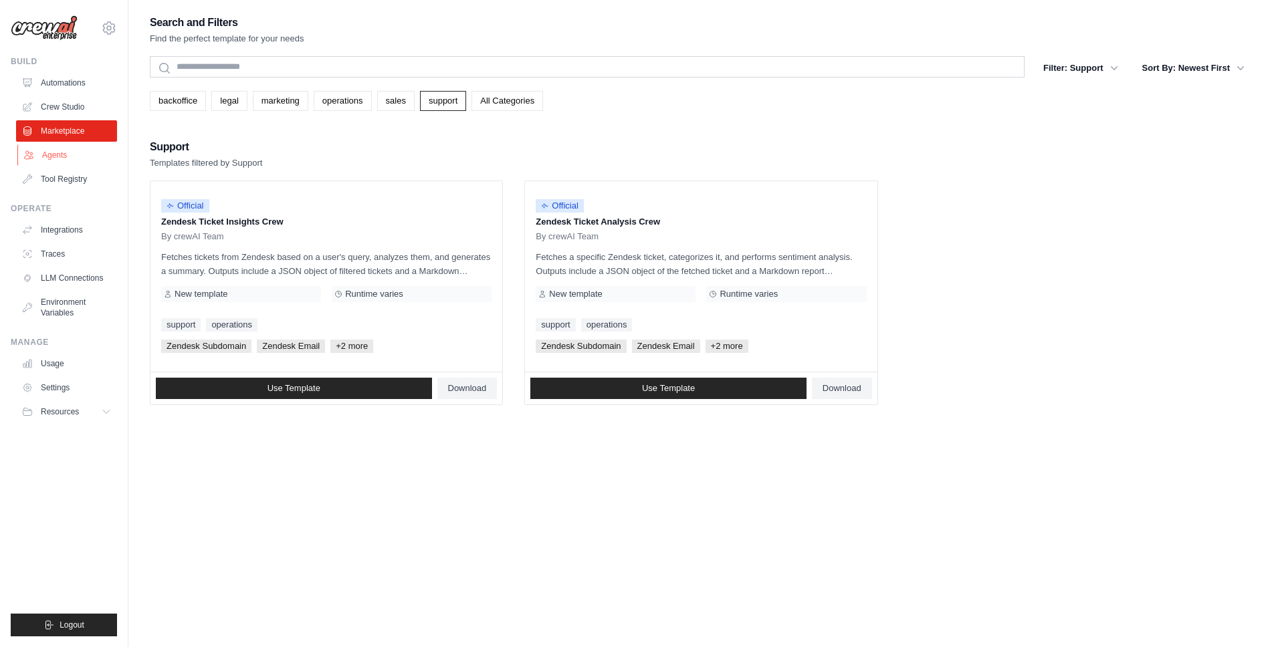
click at [68, 158] on link "Agents" at bounding box center [67, 154] width 101 height 21
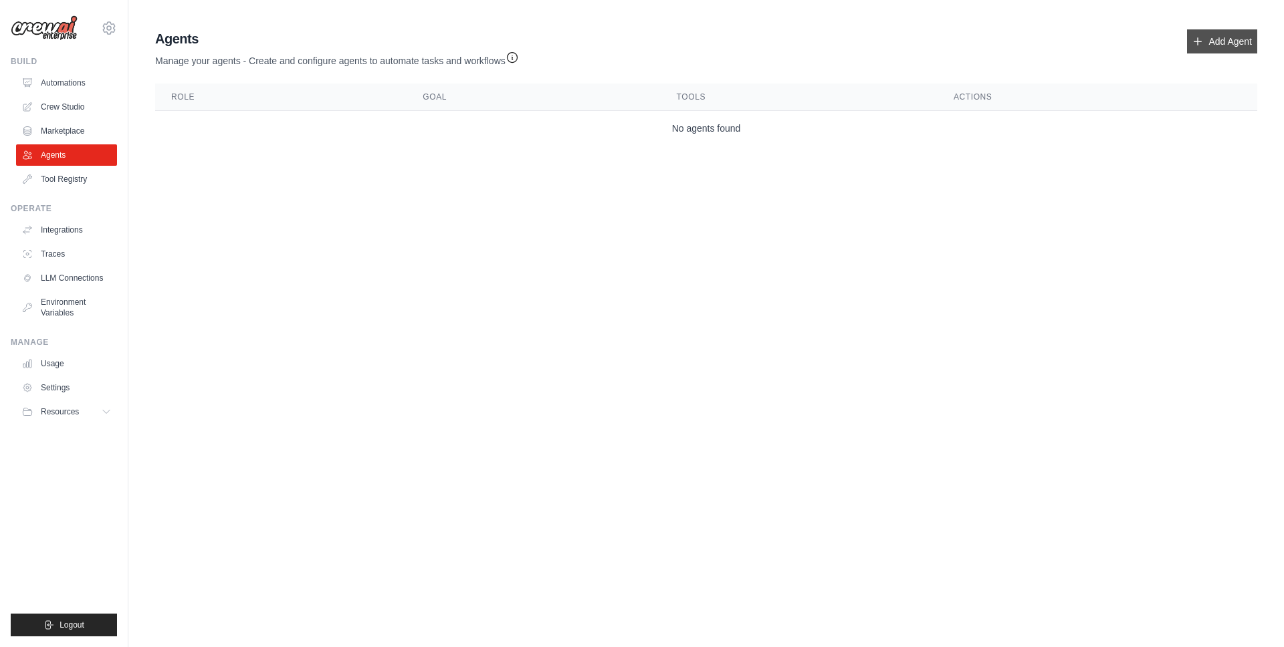
click at [1194, 42] on icon at bounding box center [1197, 41] width 11 height 11
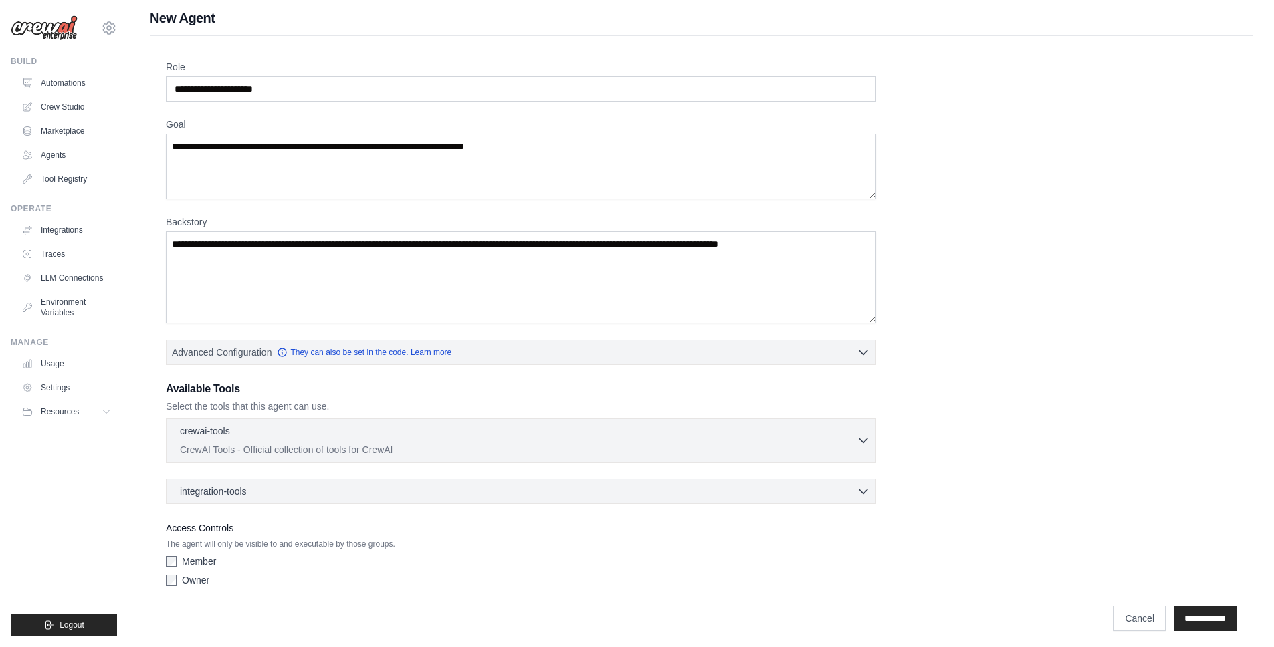
scroll to position [10, 0]
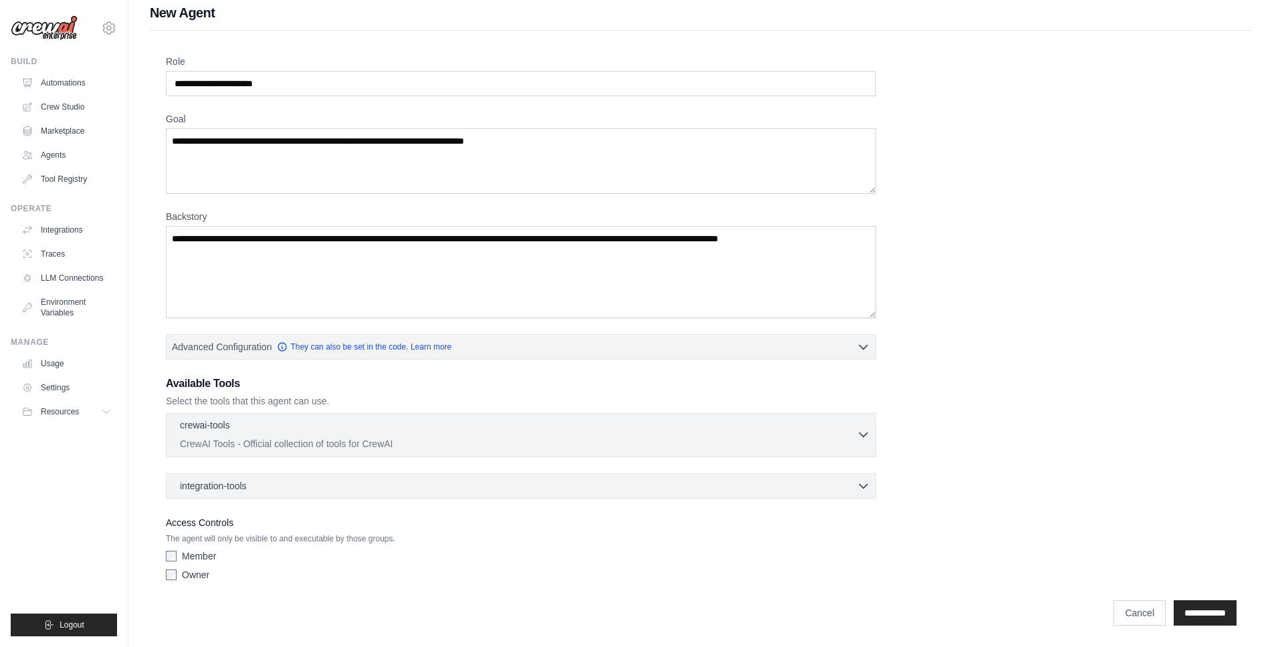
click at [863, 431] on icon "button" at bounding box center [863, 434] width 13 height 13
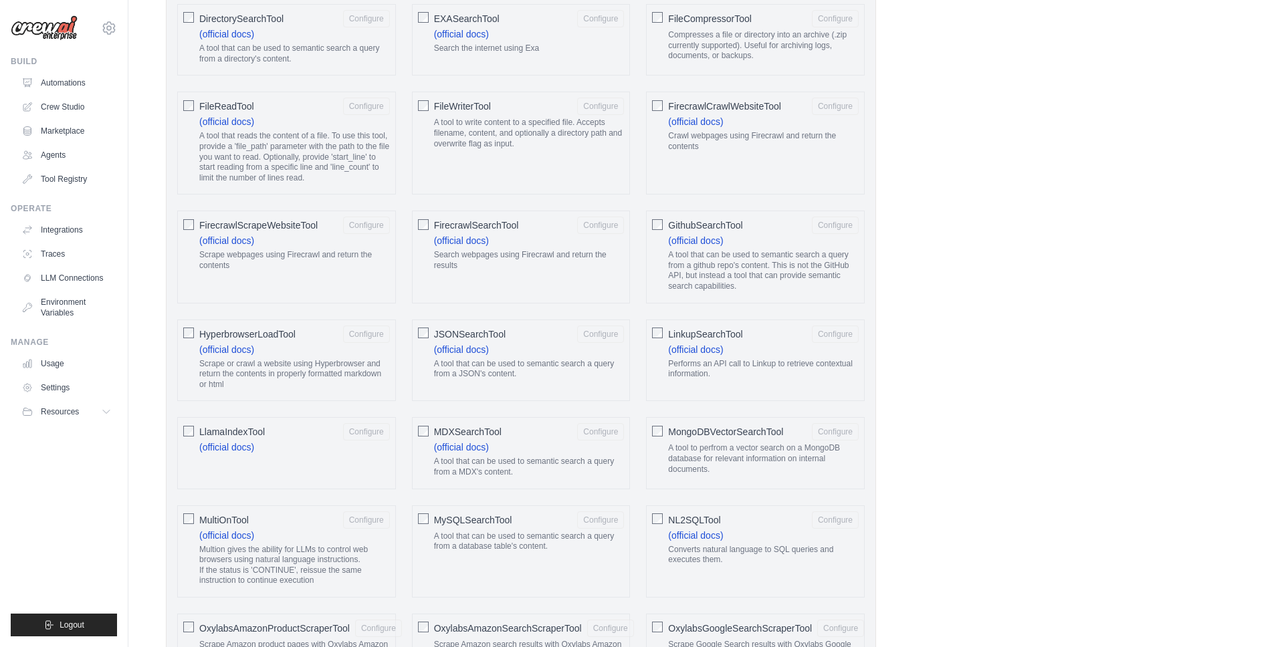
scroll to position [836, 0]
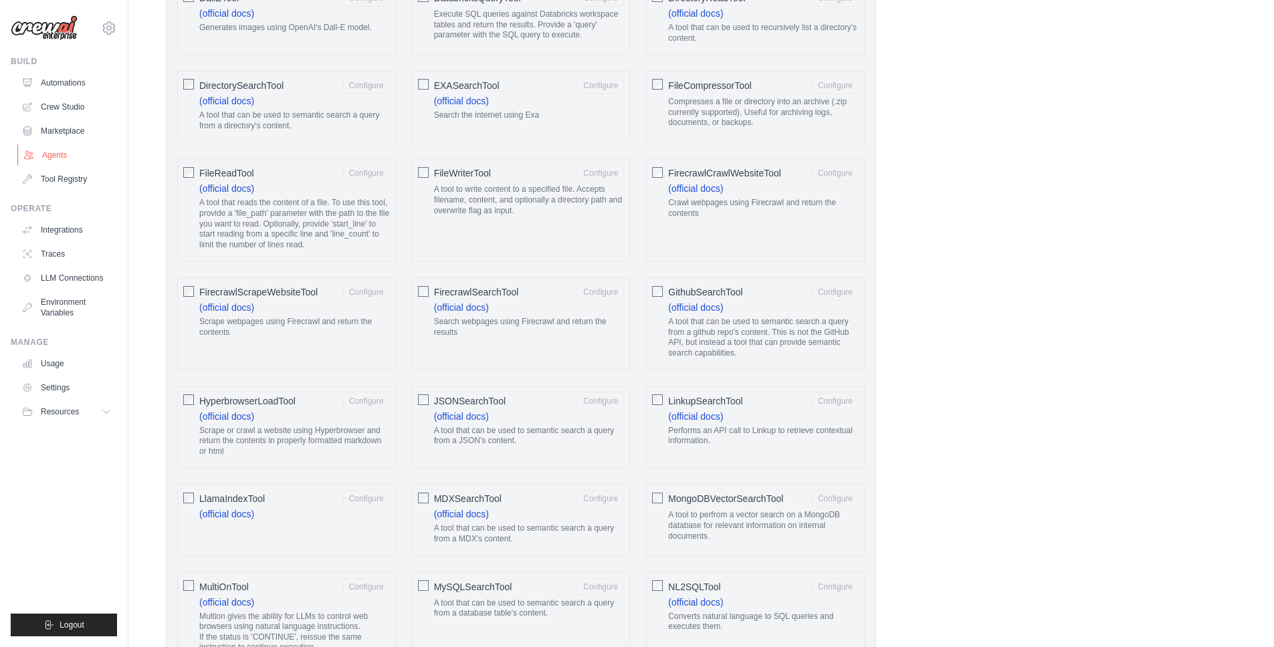
click at [52, 155] on link "Agents" at bounding box center [67, 154] width 101 height 21
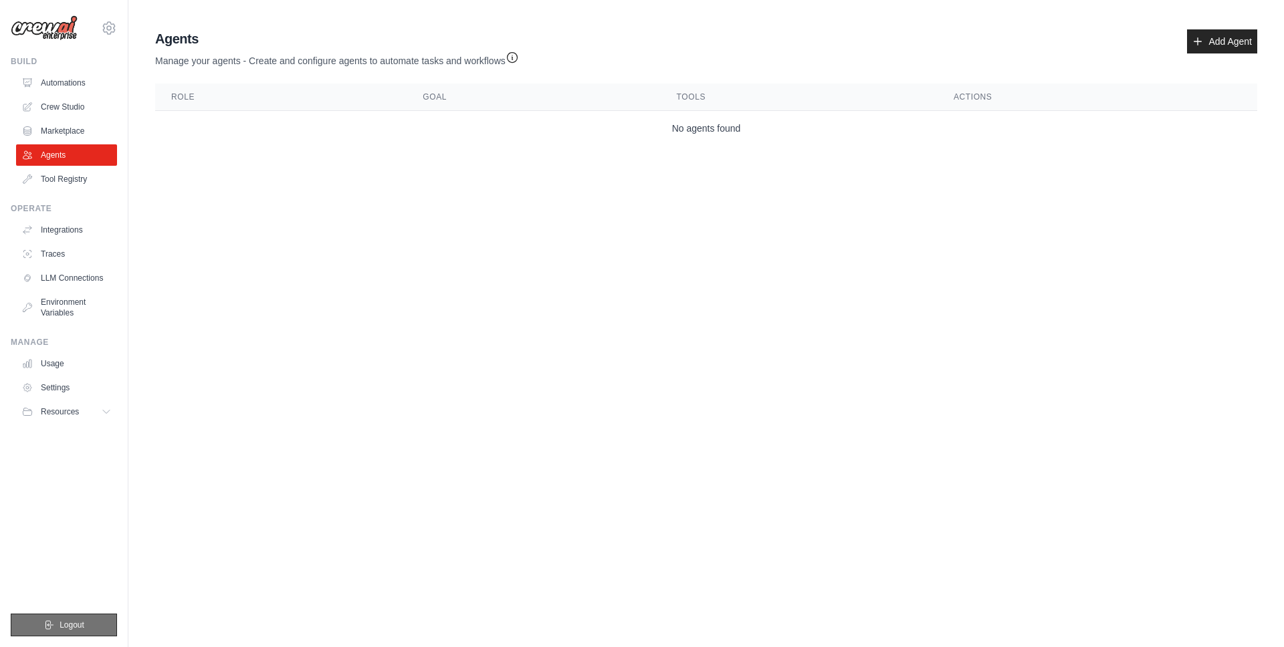
click at [100, 622] on button "Logout" at bounding box center [64, 625] width 106 height 23
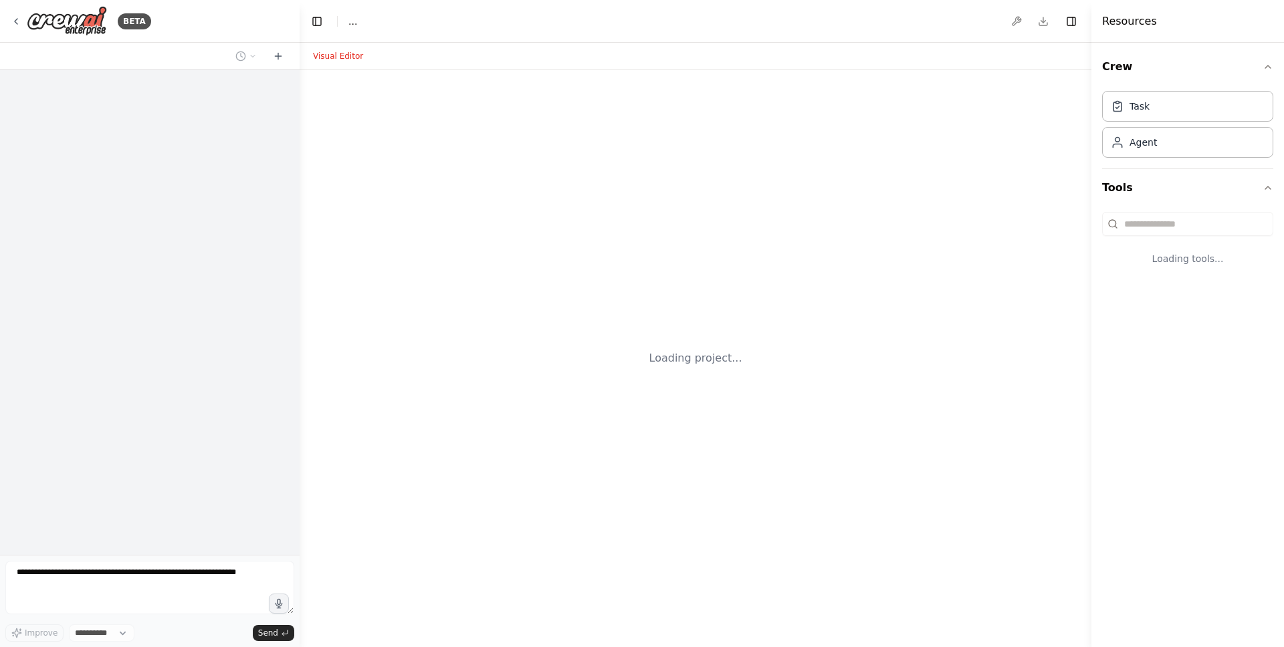
select select "****"
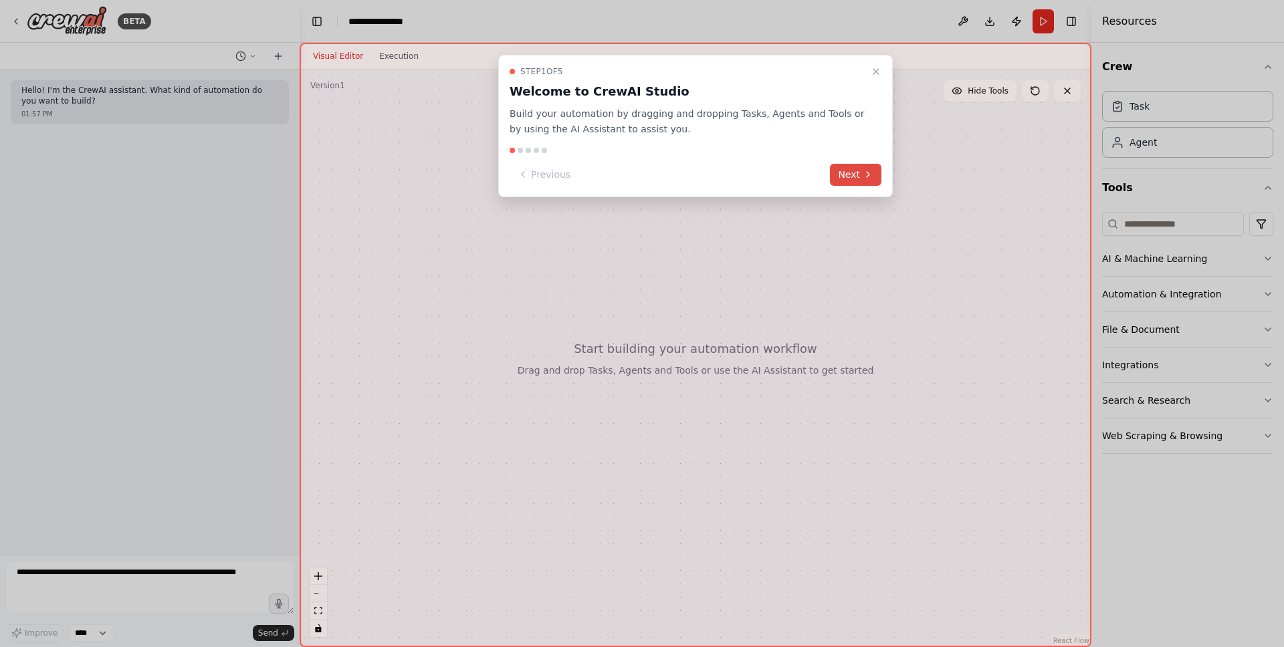
click at [849, 176] on button "Next" at bounding box center [855, 175] width 51 height 22
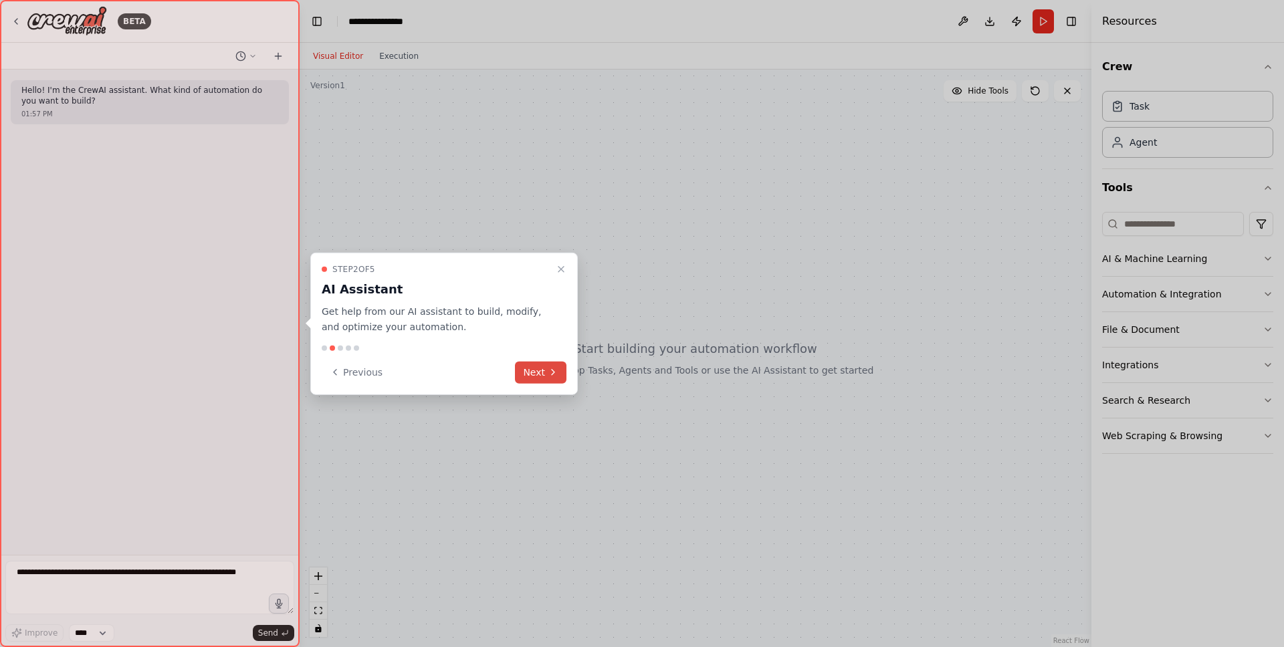
click at [542, 376] on button "Next" at bounding box center [540, 372] width 51 height 22
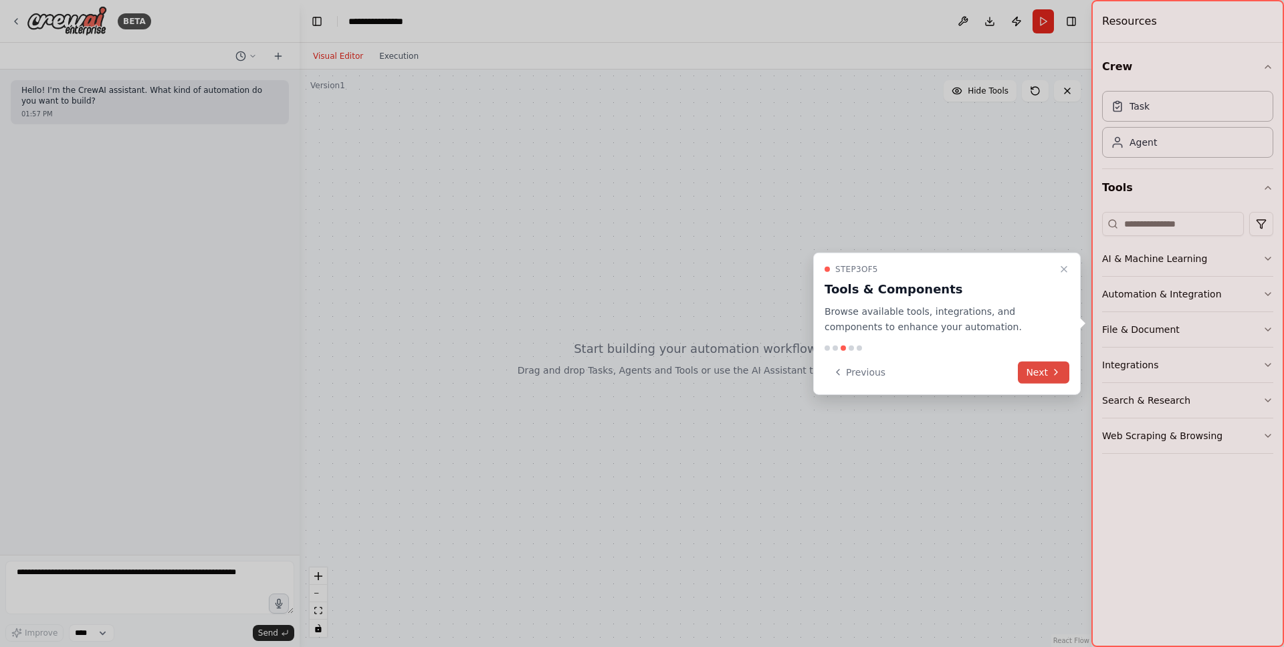
click at [1034, 374] on button "Next" at bounding box center [1043, 372] width 51 height 22
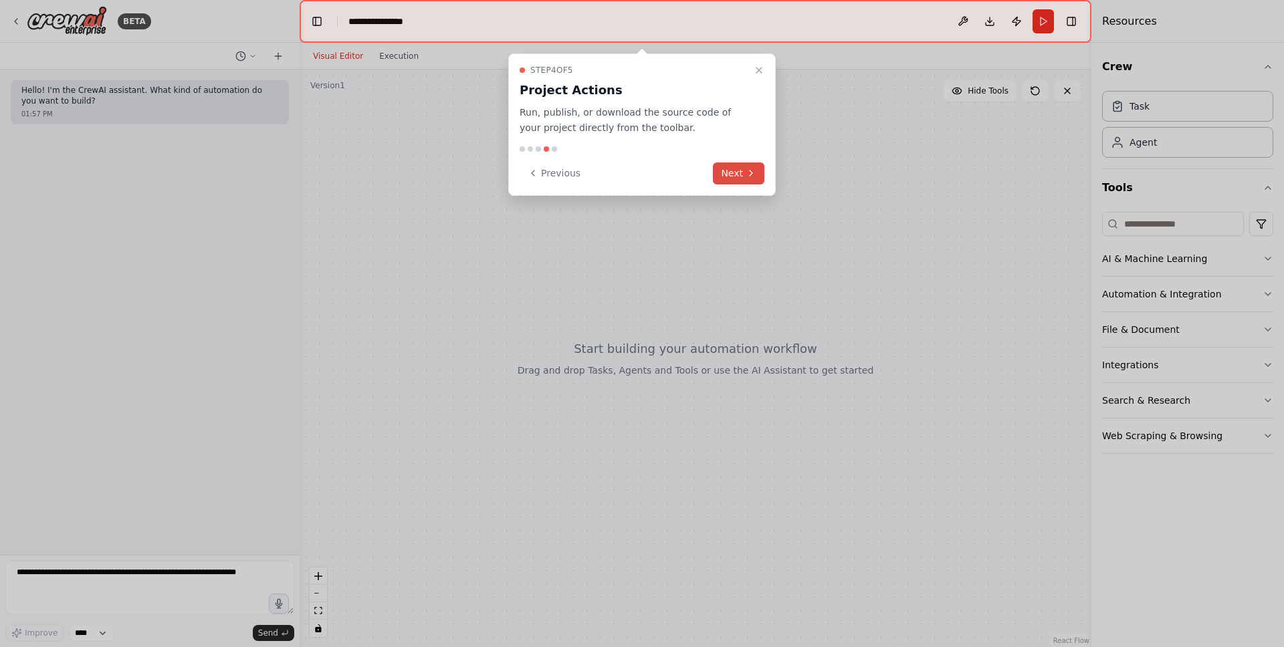
click at [741, 177] on button "Next" at bounding box center [738, 173] width 51 height 22
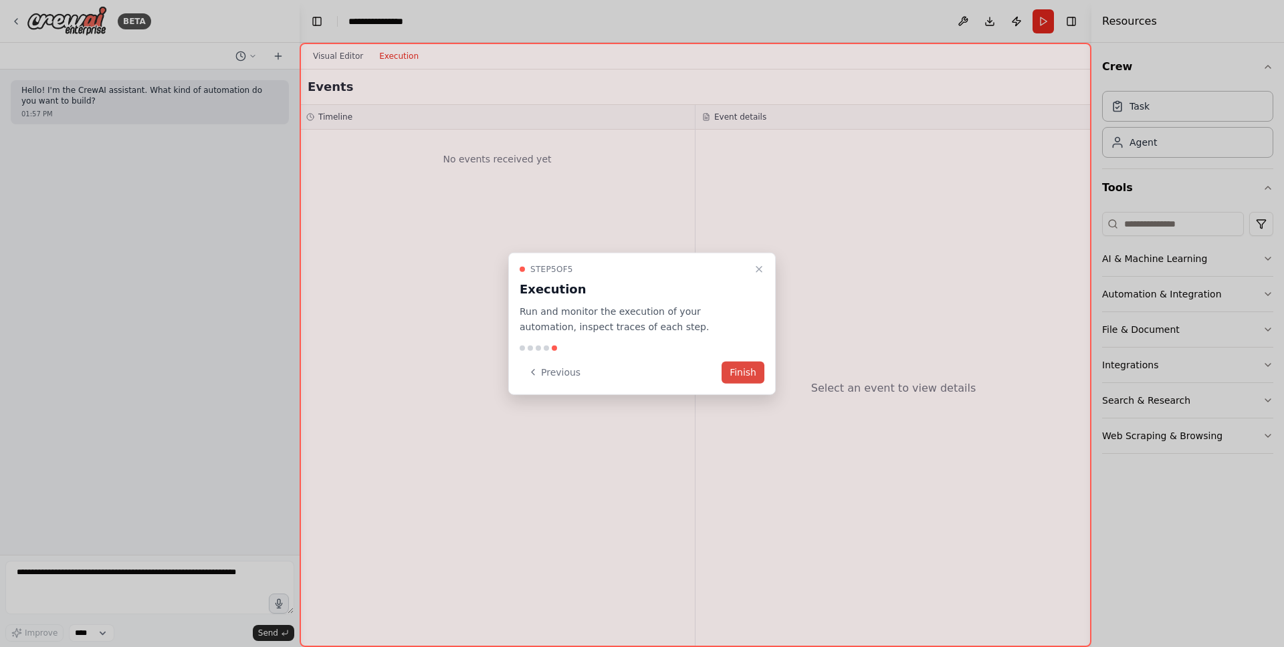
click at [746, 373] on button "Finish" at bounding box center [743, 372] width 43 height 22
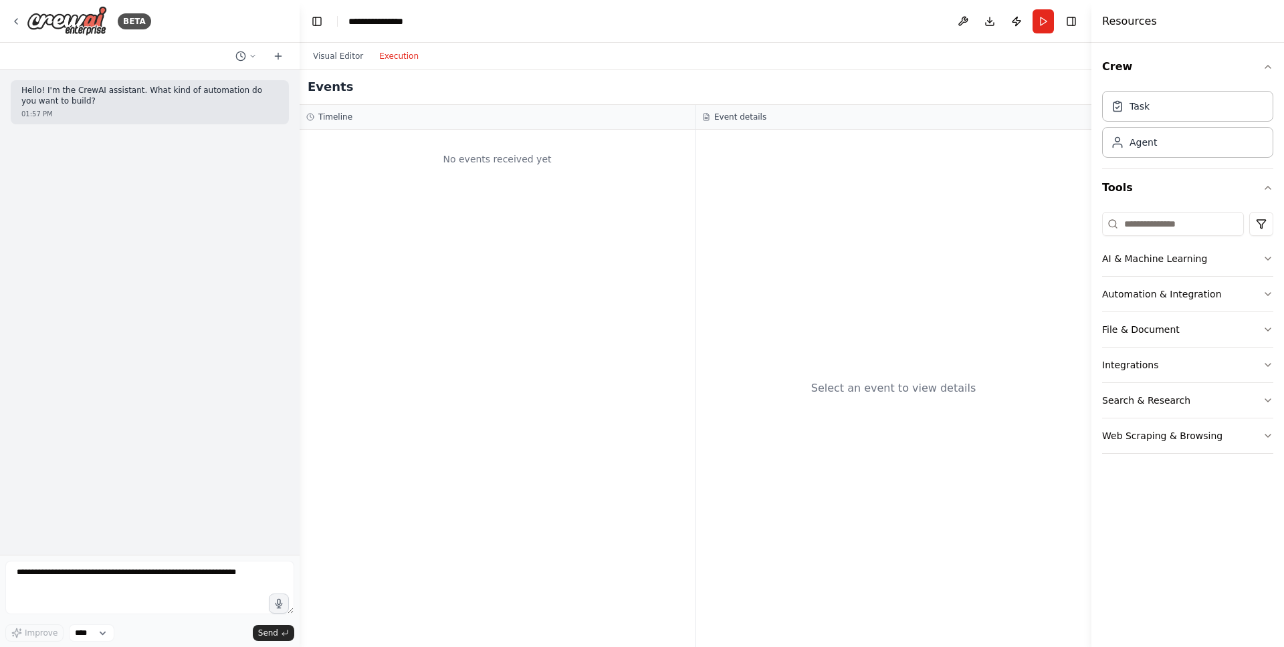
click at [395, 60] on button "Execution" at bounding box center [399, 56] width 56 height 16
click at [333, 56] on button "Visual Editor" at bounding box center [338, 56] width 66 height 16
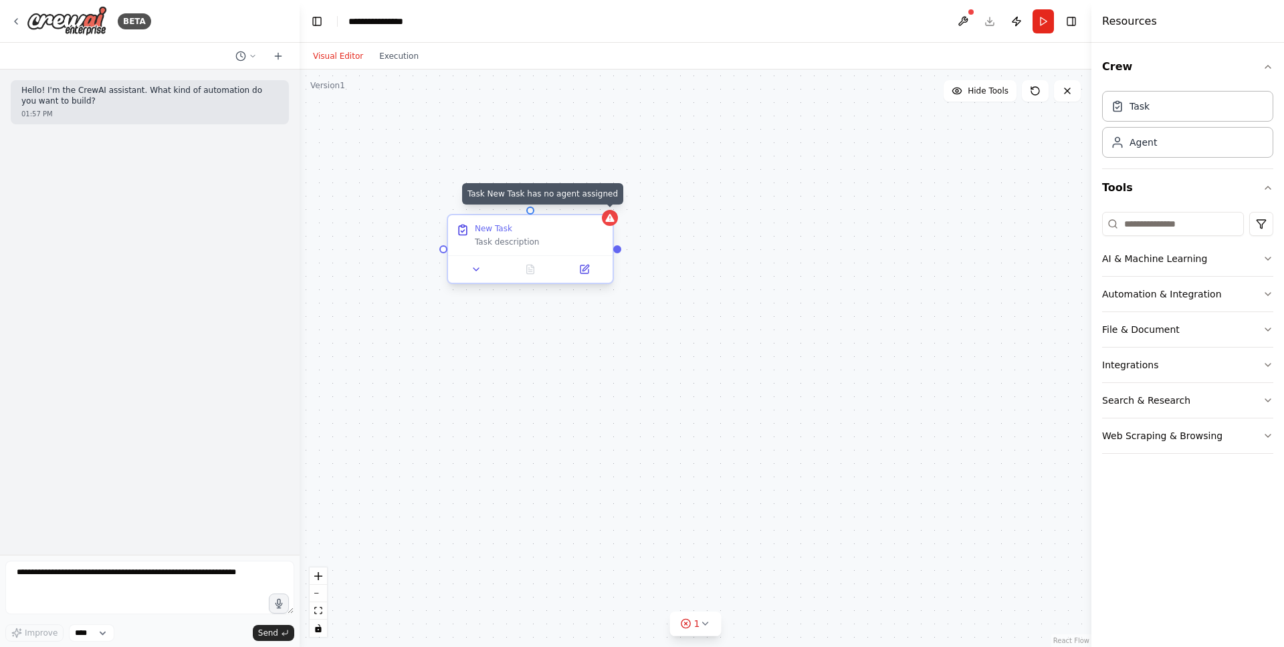
click at [613, 223] on icon at bounding box center [609, 218] width 11 height 11
click at [602, 205] on icon at bounding box center [602, 203] width 8 height 8
click at [555, 206] on button "Confirm" at bounding box center [564, 203] width 47 height 16
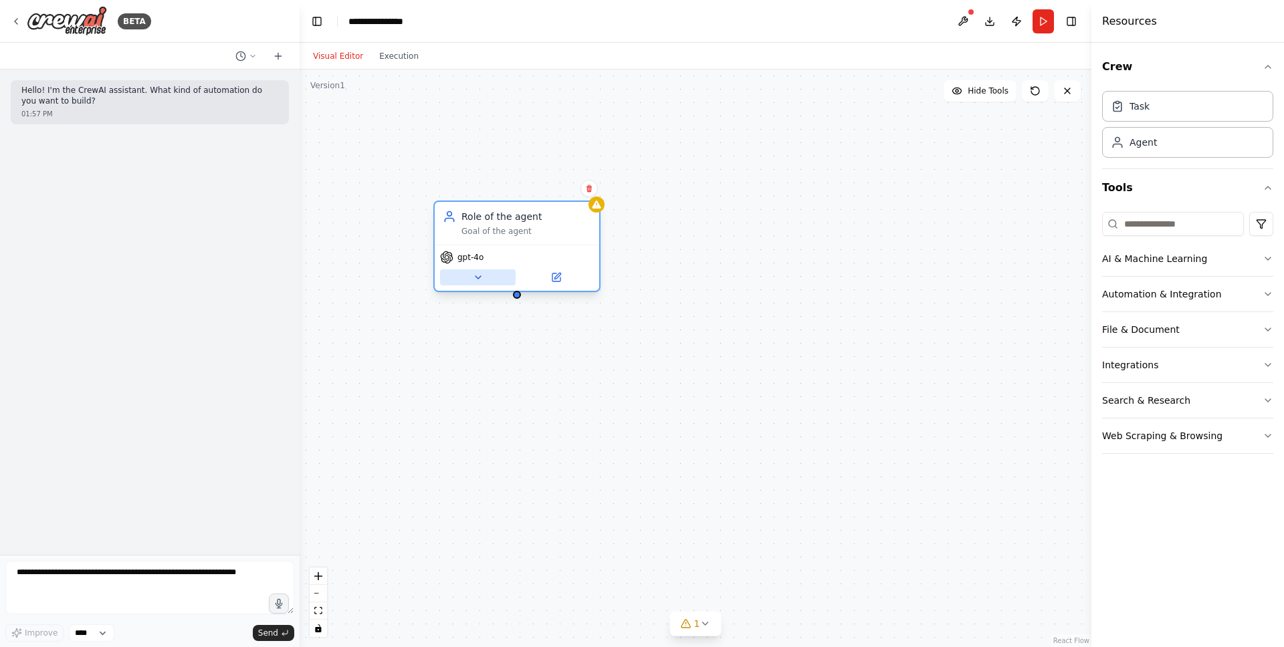
click at [475, 278] on icon at bounding box center [478, 277] width 11 height 11
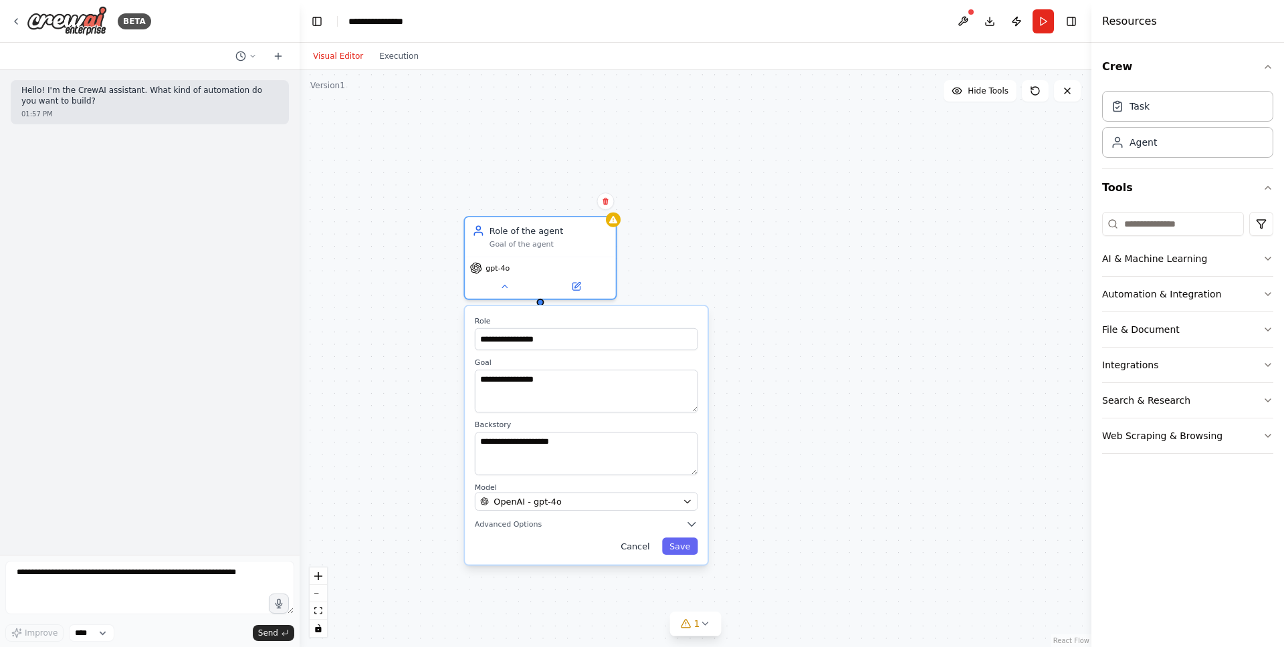
click at [645, 550] on button "Cancel" at bounding box center [634, 546] width 43 height 17
click at [607, 199] on icon at bounding box center [604, 201] width 5 height 7
click at [576, 198] on button "Confirm" at bounding box center [567, 201] width 47 height 16
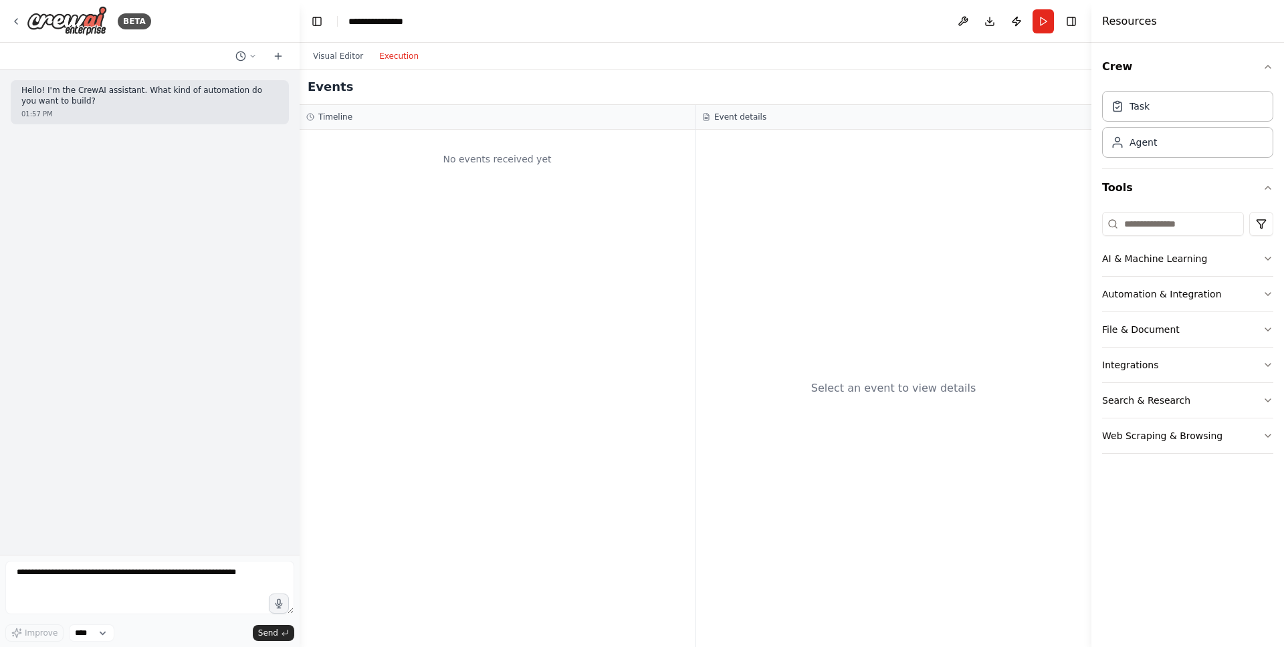
click at [399, 56] on button "Execution" at bounding box center [399, 56] width 56 height 16
click at [988, 26] on button "Download" at bounding box center [989, 21] width 21 height 24
click at [1071, 25] on button "Toggle Right Sidebar" at bounding box center [1071, 21] width 19 height 19
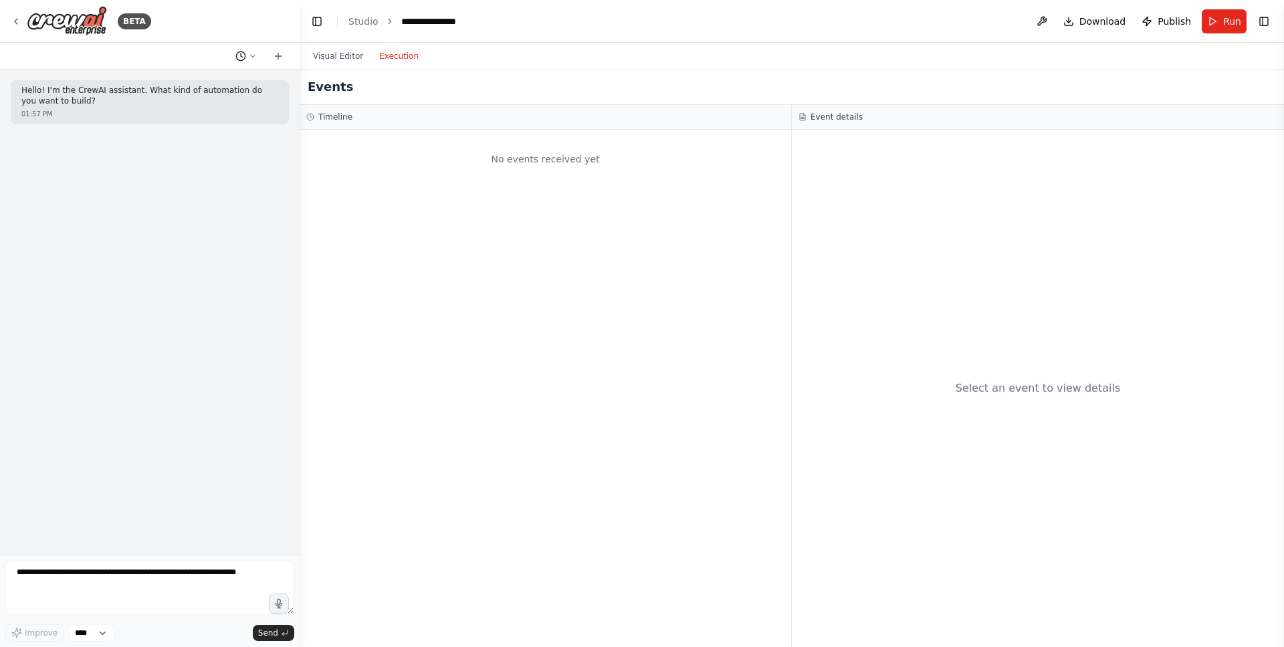
click at [249, 55] on icon at bounding box center [253, 56] width 8 height 8
click at [397, 152] on div "No events received yet" at bounding box center [545, 158] width 478 height 45
click at [193, 23] on div at bounding box center [150, 323] width 300 height 647
click at [1260, 24] on button "Toggle Right Sidebar" at bounding box center [1263, 21] width 19 height 19
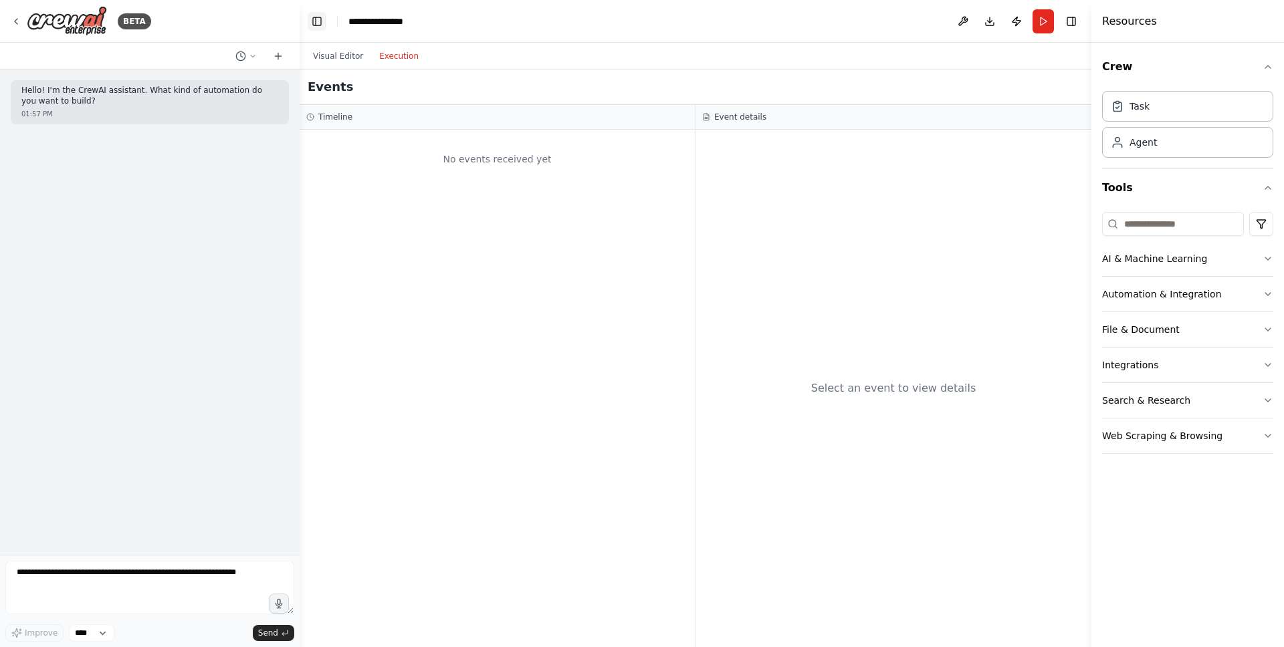
click at [314, 21] on button "Toggle Left Sidebar" at bounding box center [317, 21] width 19 height 19
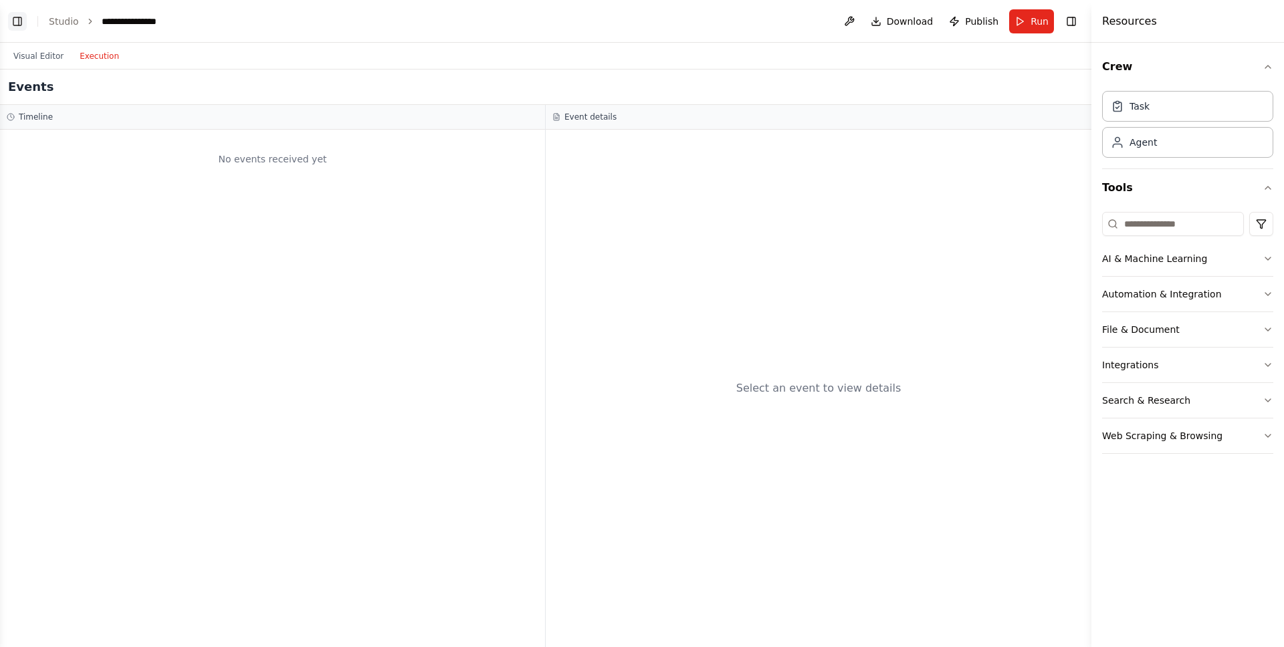
click at [8, 19] on button "Toggle Left Sidebar" at bounding box center [17, 21] width 19 height 19
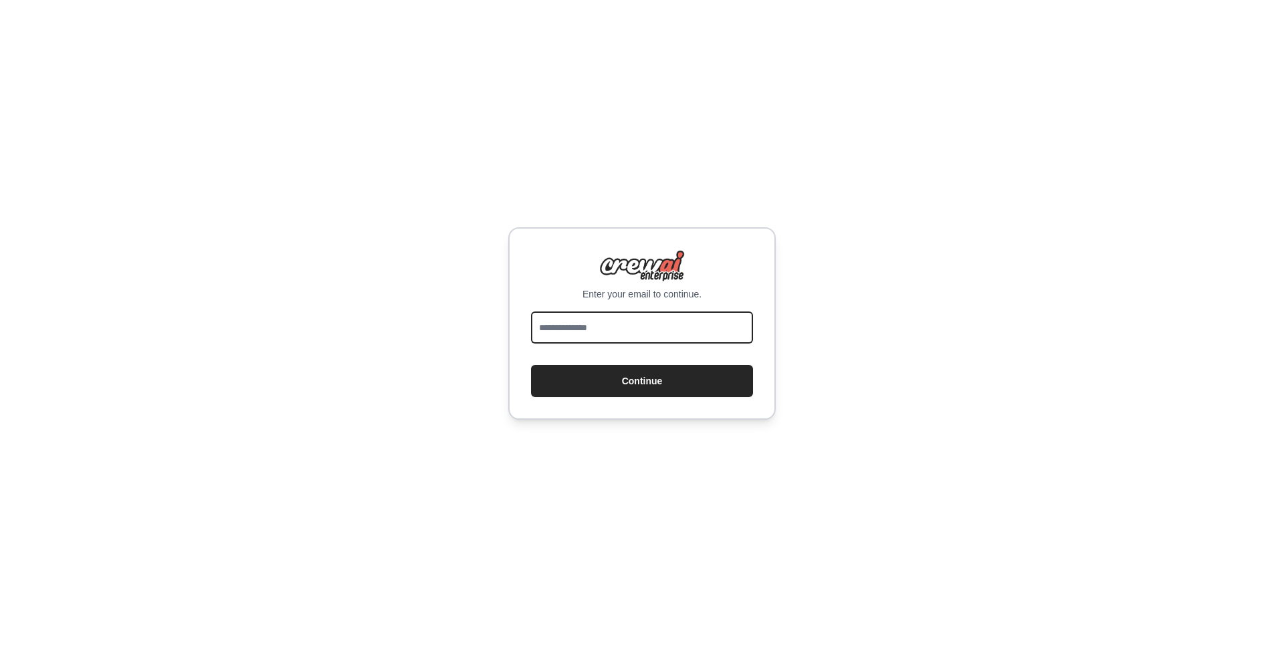
click at [616, 331] on input "email" at bounding box center [642, 328] width 222 height 32
type input "**********"
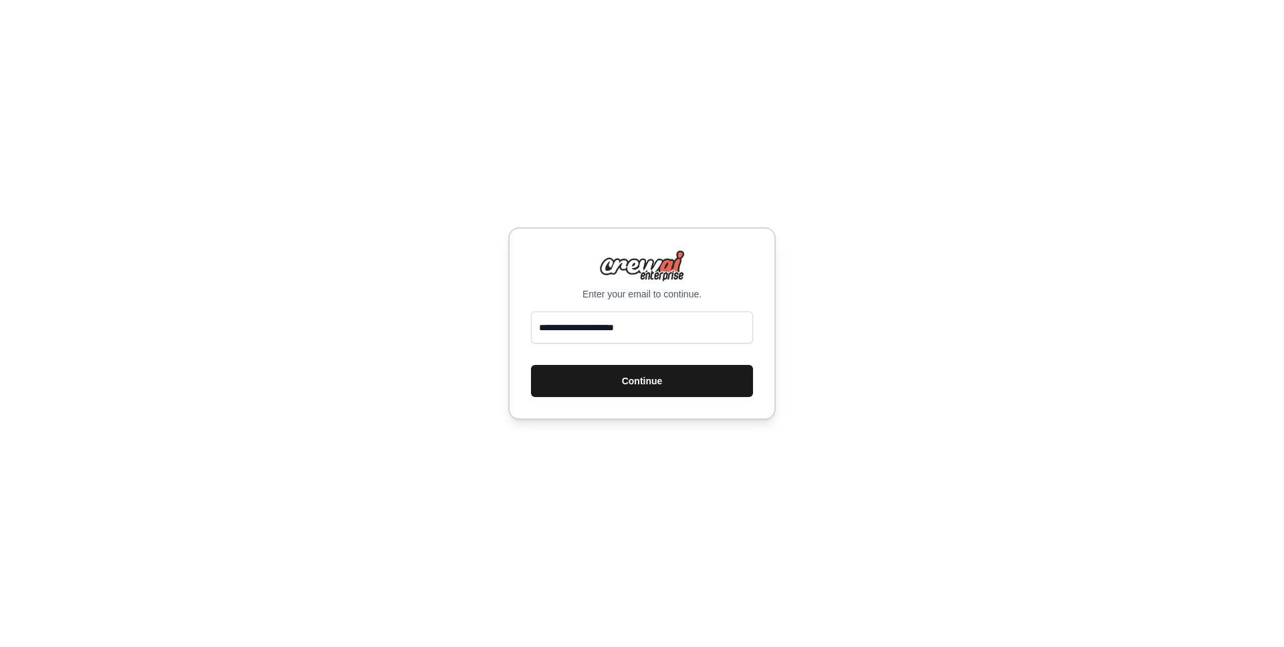
click at [628, 381] on button "Continue" at bounding box center [642, 381] width 222 height 32
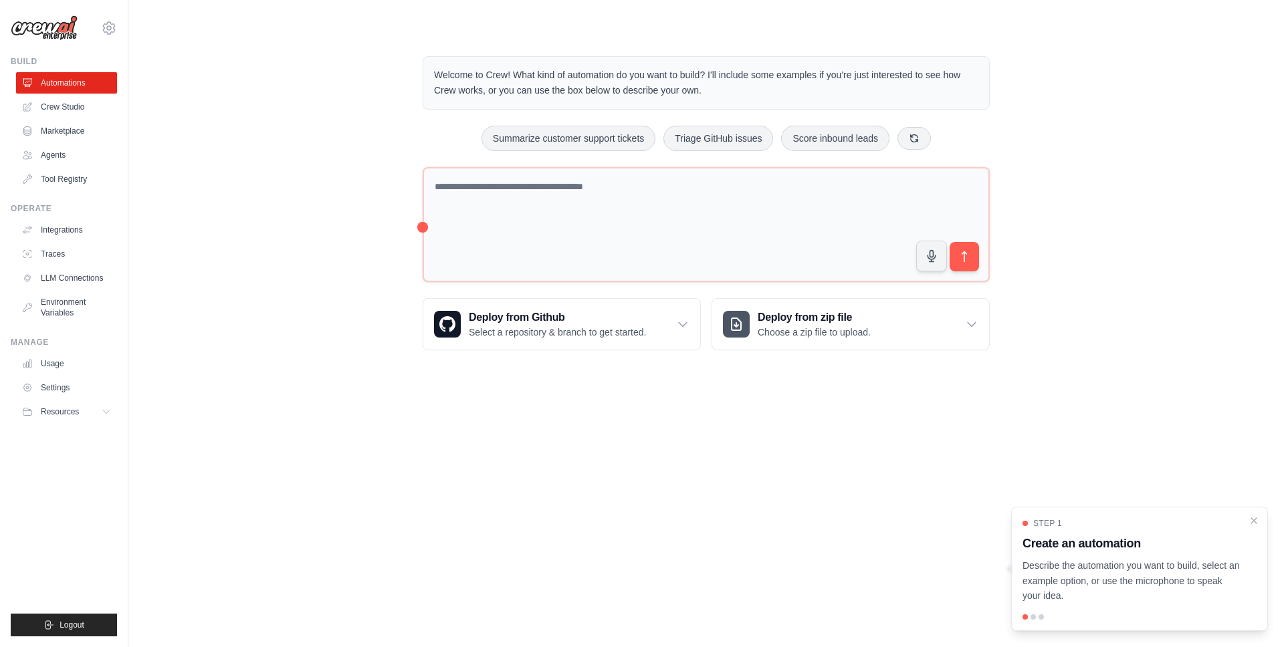
click at [865, 471] on body "[EMAIL_ADDRESS][DOMAIN_NAME] Settings Build Automations Crew Studio" at bounding box center [642, 323] width 1284 height 647
click at [1032, 617] on div at bounding box center [1032, 617] width 5 height 5
click at [1034, 613] on div "Step 1 Create an automation Describe the automation you want to build, select a…" at bounding box center [1139, 569] width 257 height 124
click at [1115, 603] on p "Describe the automation you want to build, select an example option, or use the…" at bounding box center [1131, 580] width 218 height 45
click at [1255, 523] on icon "Close walkthrough" at bounding box center [1254, 520] width 12 height 12
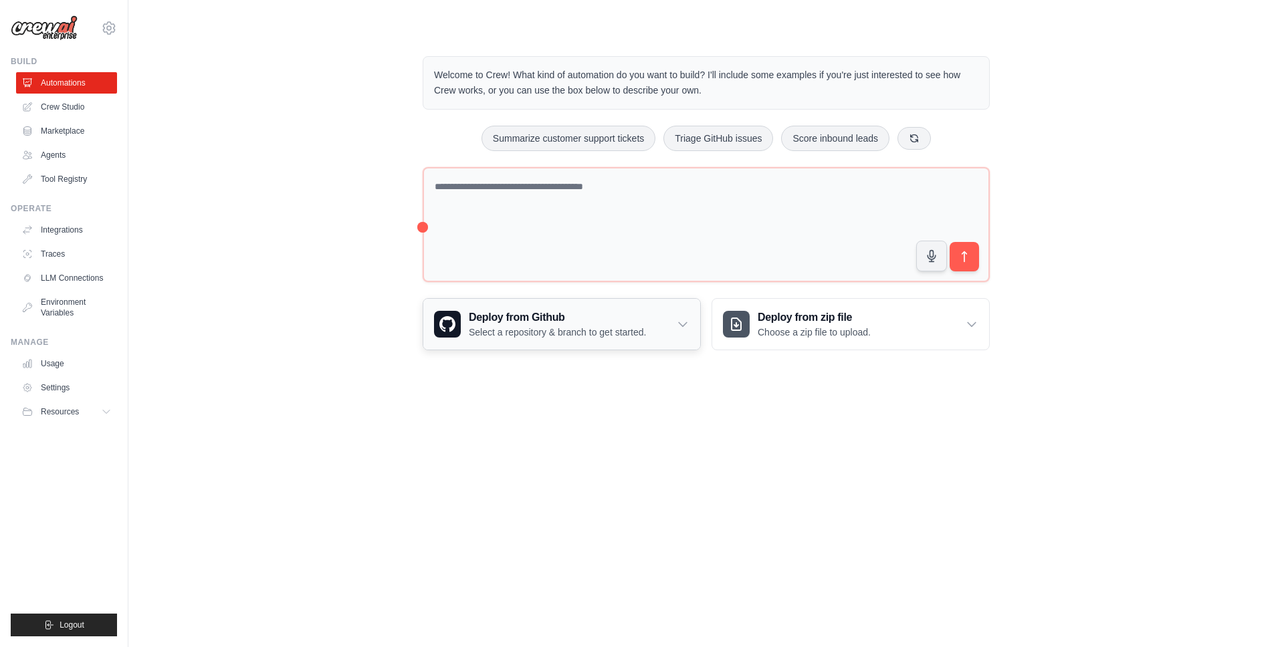
click at [547, 326] on p "Select a repository & branch to get started." at bounding box center [557, 332] width 177 height 13
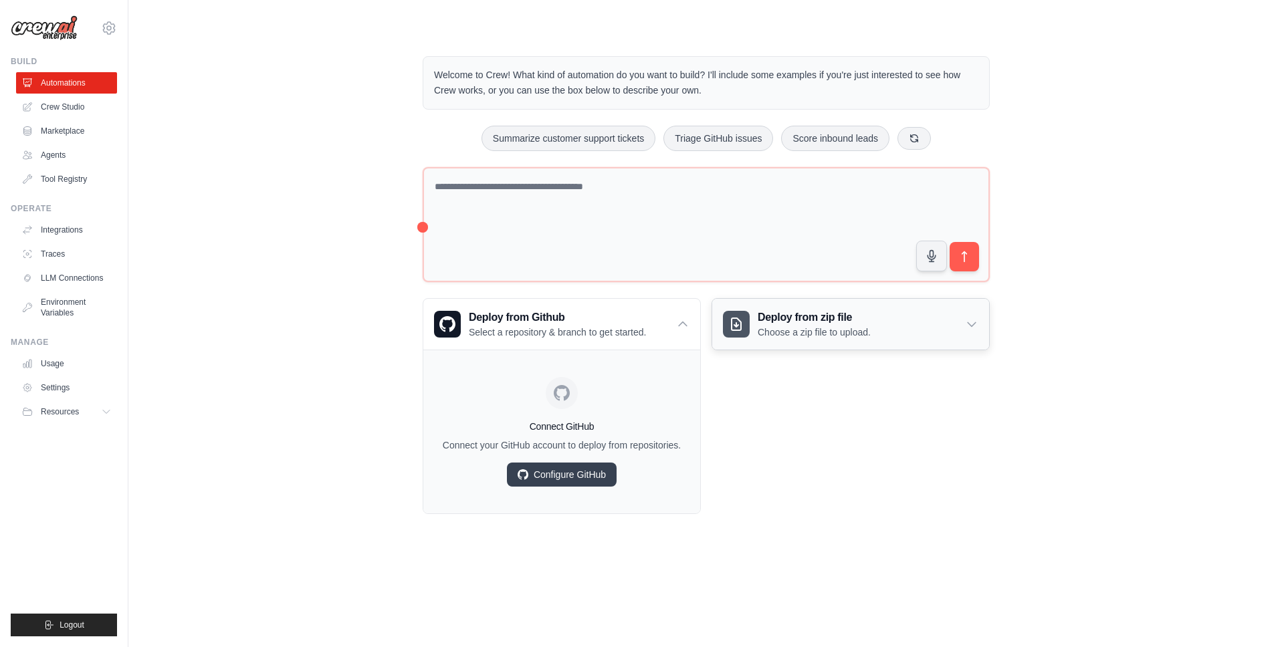
click at [797, 312] on h3 "Deploy from zip file" at bounding box center [814, 318] width 113 height 16
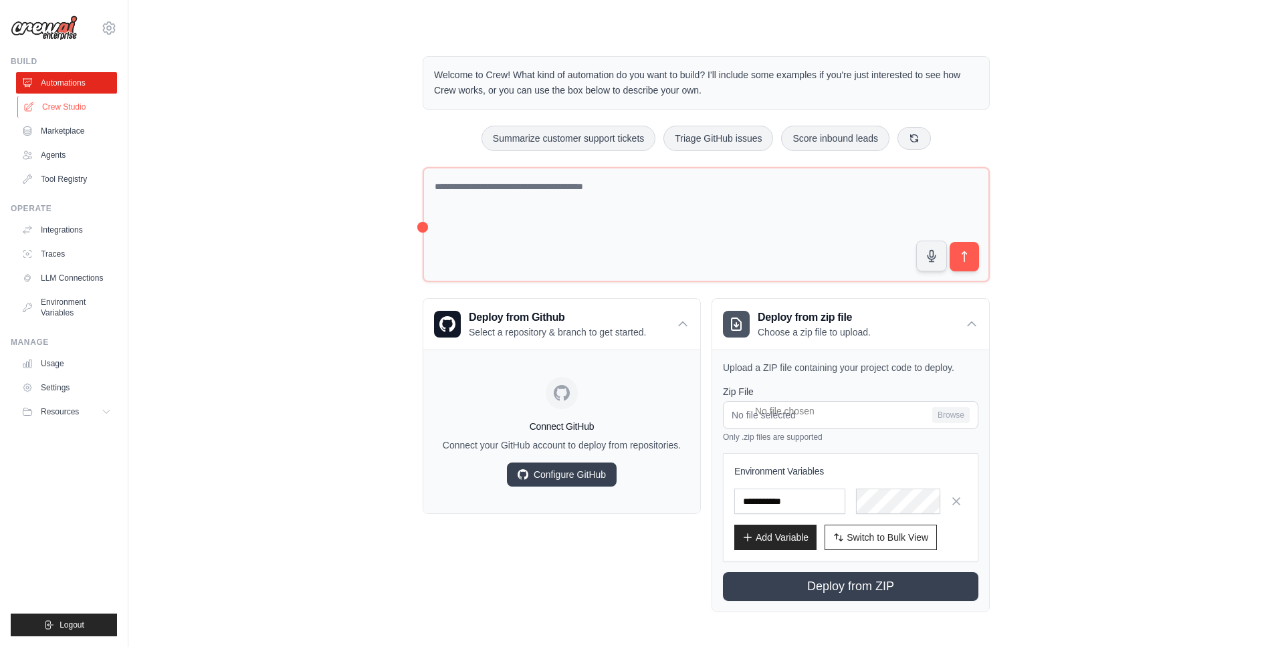
click at [64, 101] on link "Crew Studio" at bounding box center [67, 106] width 101 height 21
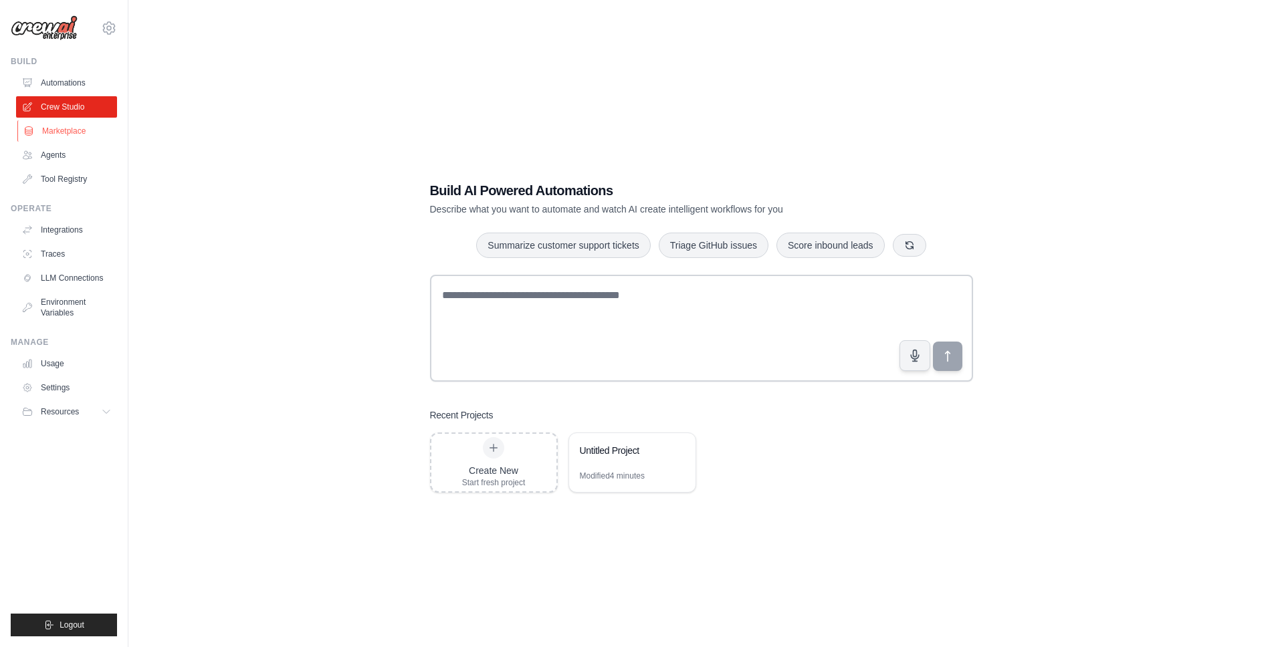
click at [65, 130] on link "Marketplace" at bounding box center [67, 130] width 101 height 21
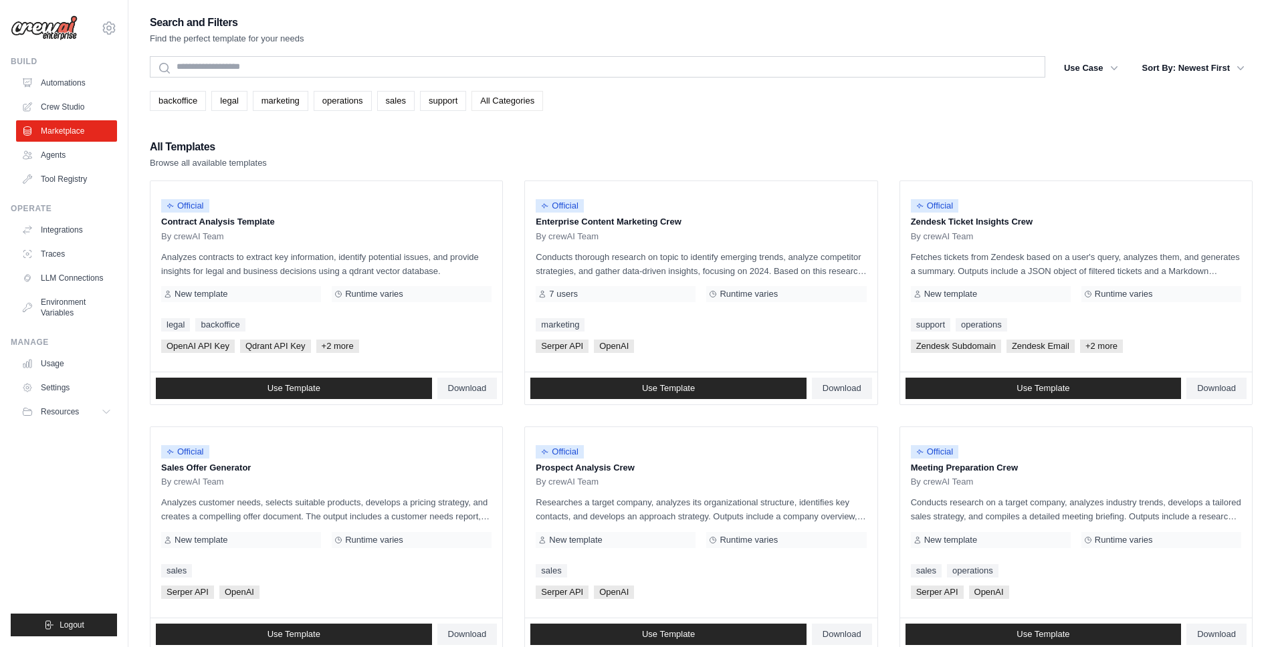
click at [514, 101] on link "All Categories" at bounding box center [507, 101] width 72 height 20
click at [437, 105] on link "support" at bounding box center [443, 101] width 46 height 20
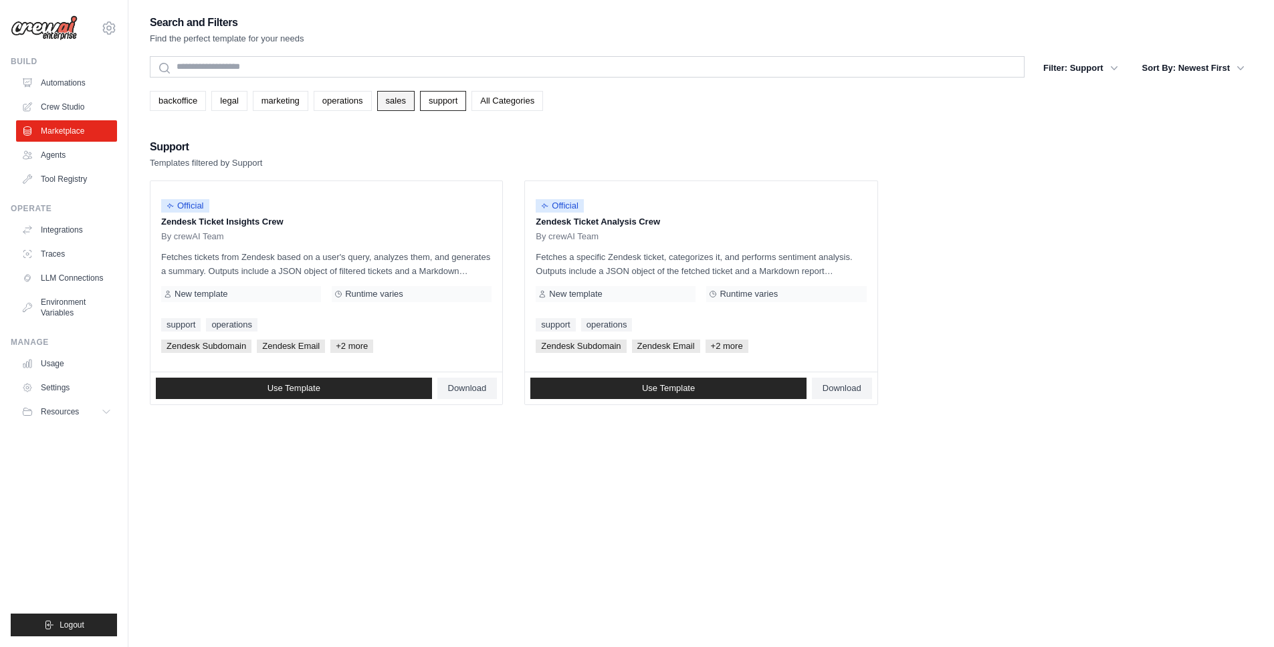
click at [382, 104] on link "sales" at bounding box center [395, 101] width 37 height 20
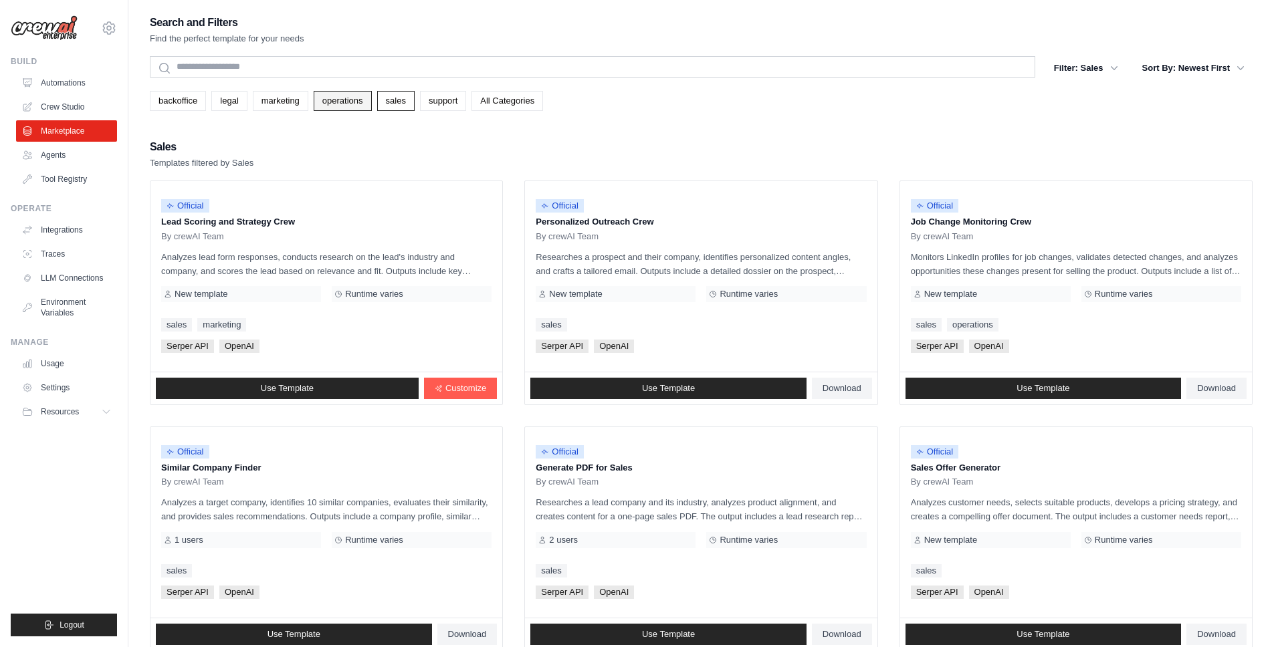
click at [334, 104] on link "operations" at bounding box center [343, 101] width 58 height 20
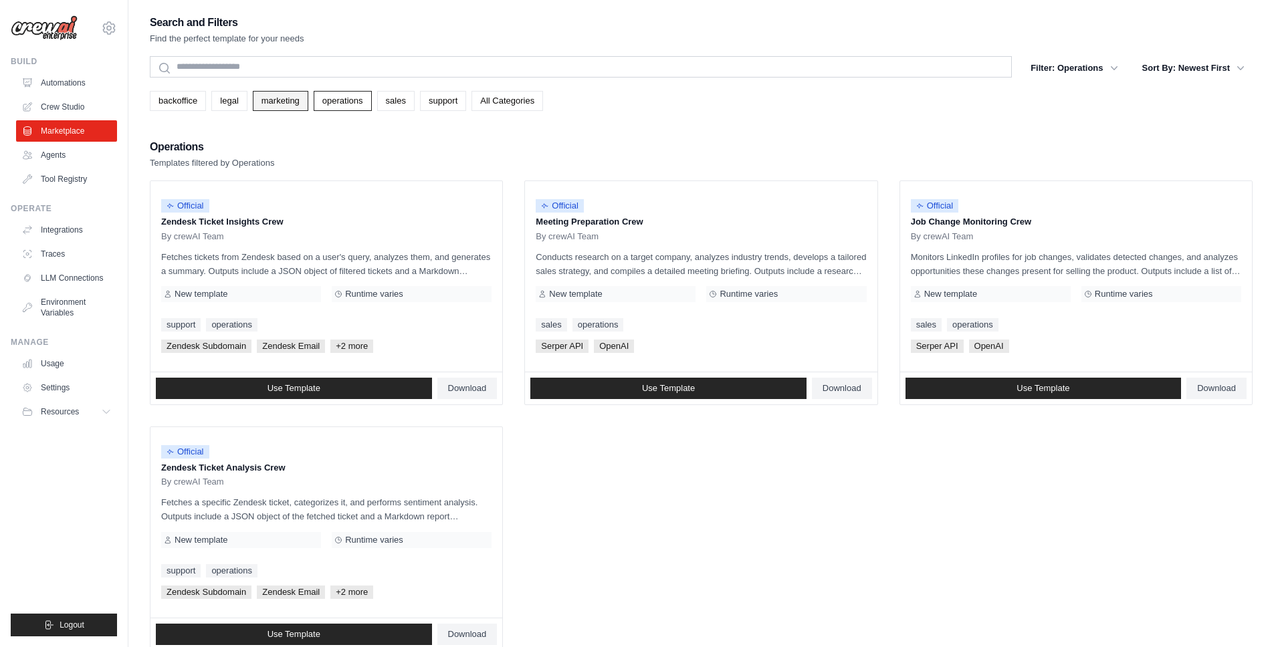
click at [267, 104] on link "marketing" at bounding box center [281, 101] width 56 height 20
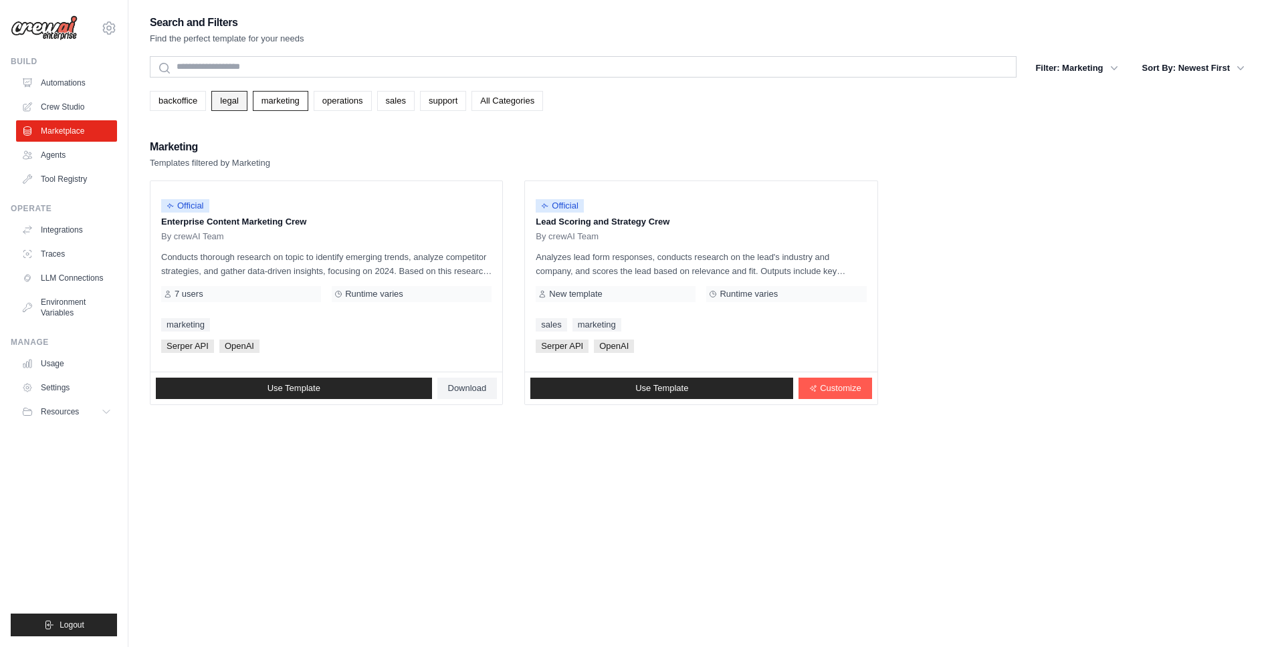
click at [224, 104] on link "legal" at bounding box center [228, 101] width 35 height 20
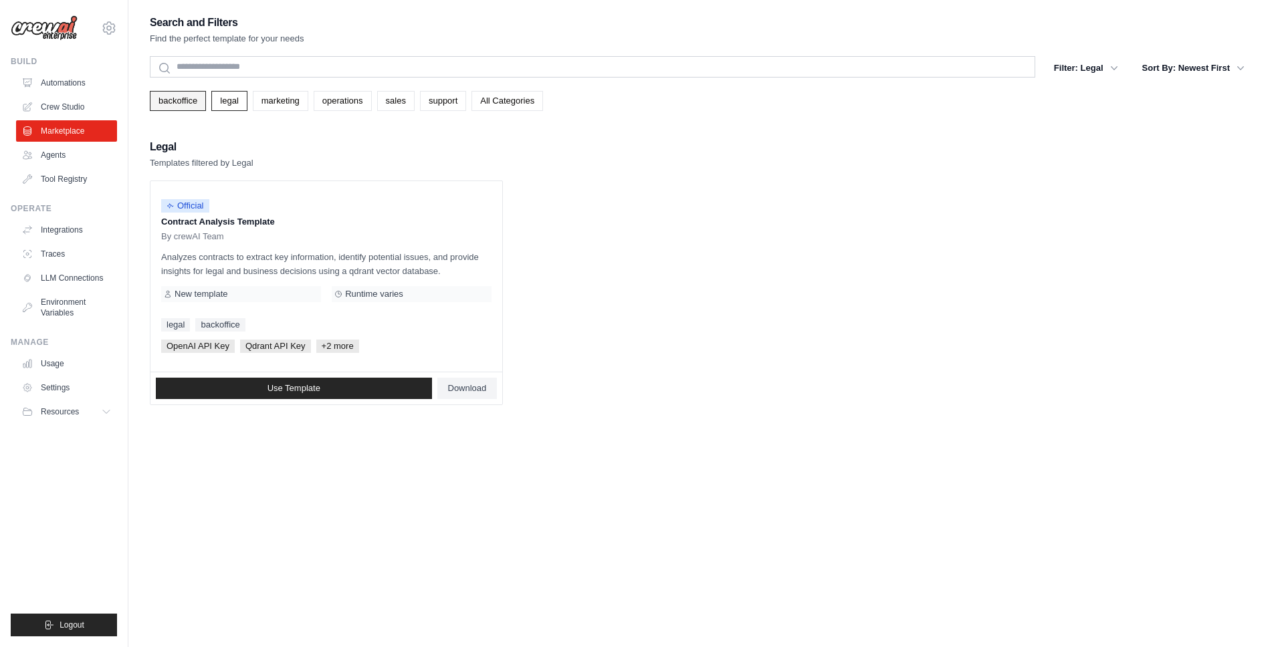
click at [160, 104] on link "backoffice" at bounding box center [178, 101] width 56 height 20
click at [72, 95] on ul "Automations Crew Studio Marketplace Agents Tool Registry" at bounding box center [66, 131] width 101 height 118
click at [68, 83] on link "Automations" at bounding box center [67, 82] width 101 height 21
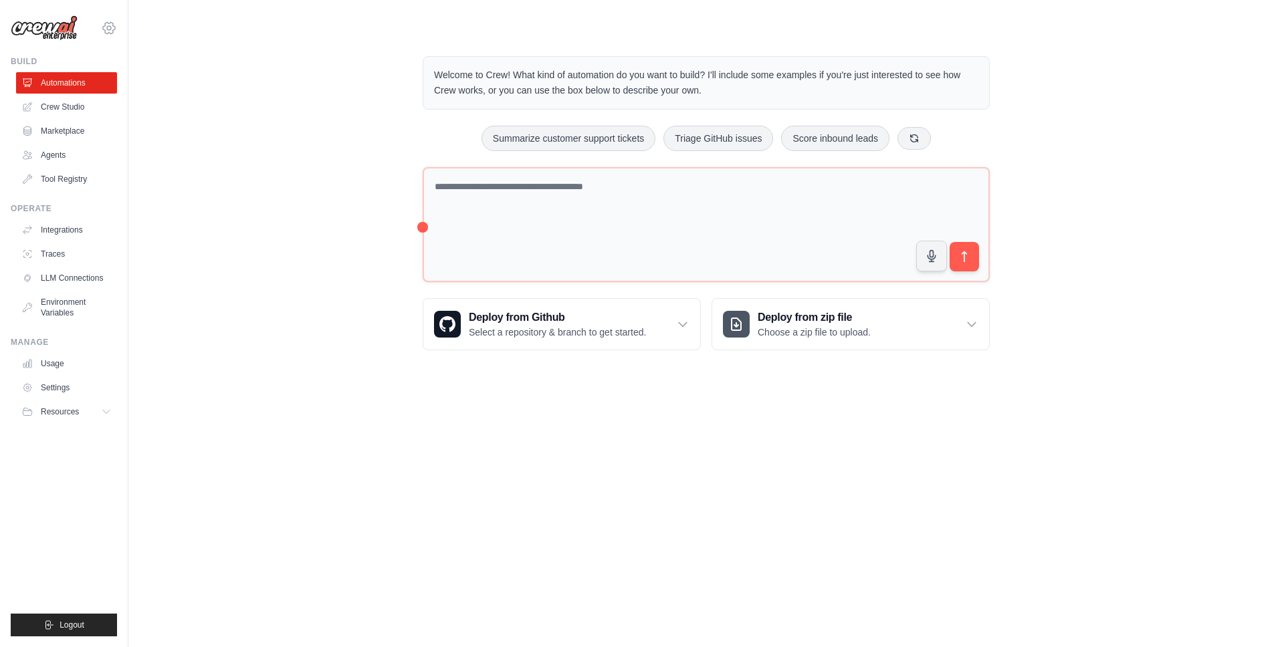
click at [110, 29] on icon at bounding box center [109, 28] width 16 height 16
click at [82, 96] on link "Settings" at bounding box center [109, 90] width 118 height 24
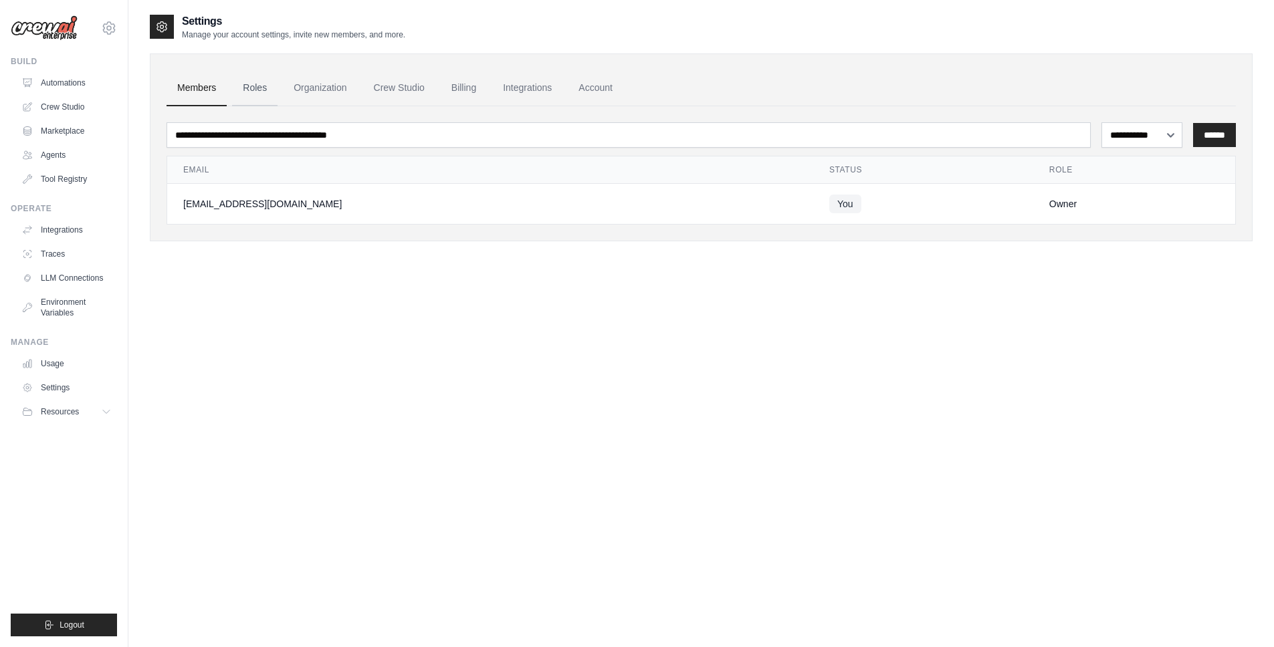
click at [254, 84] on link "Roles" at bounding box center [254, 88] width 45 height 36
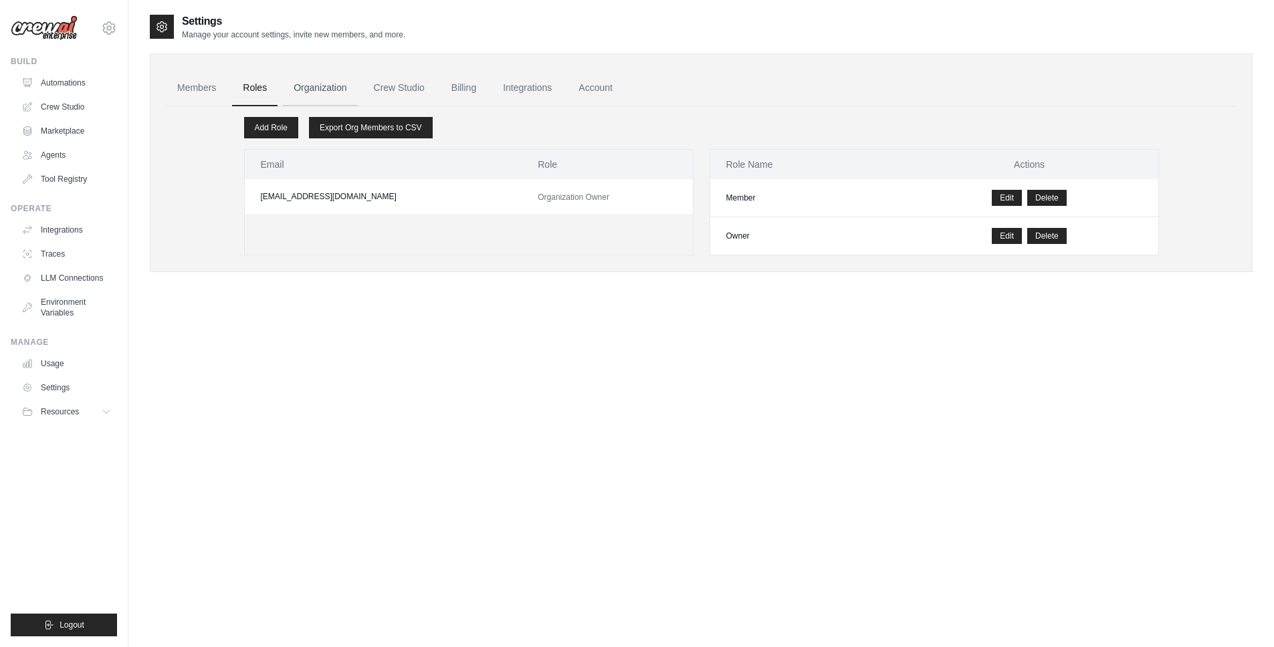
click at [300, 88] on link "Organization" at bounding box center [320, 88] width 74 height 36
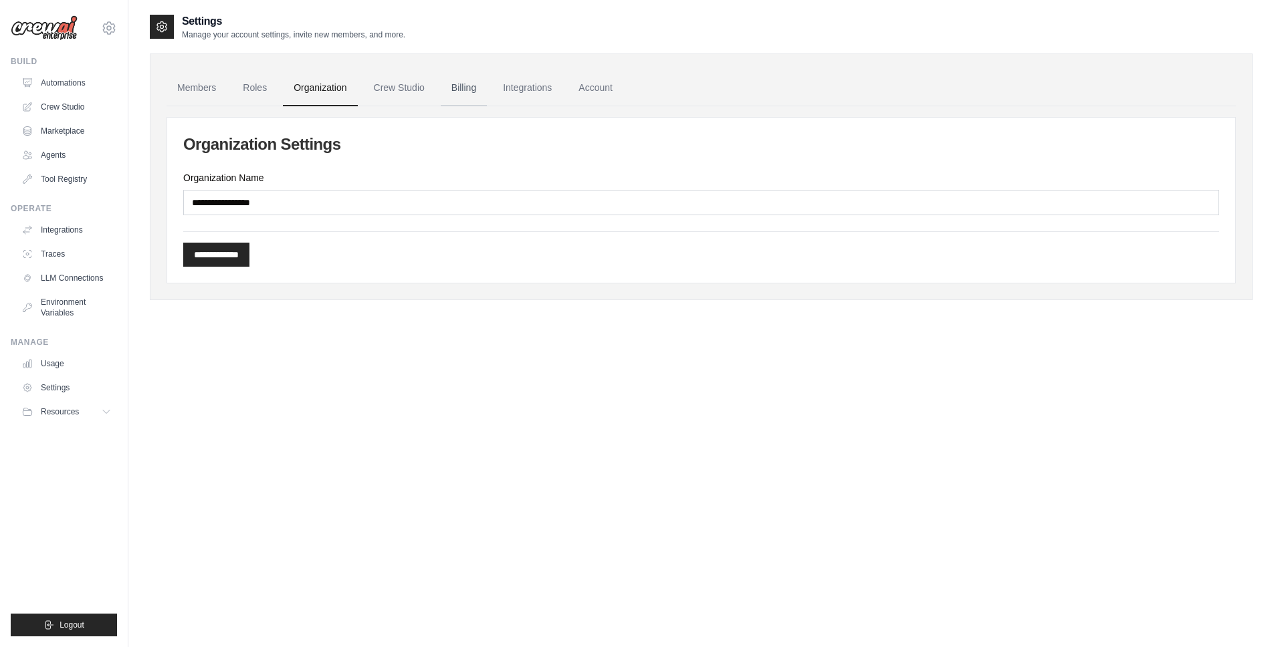
click at [467, 85] on link "Billing" at bounding box center [464, 88] width 46 height 36
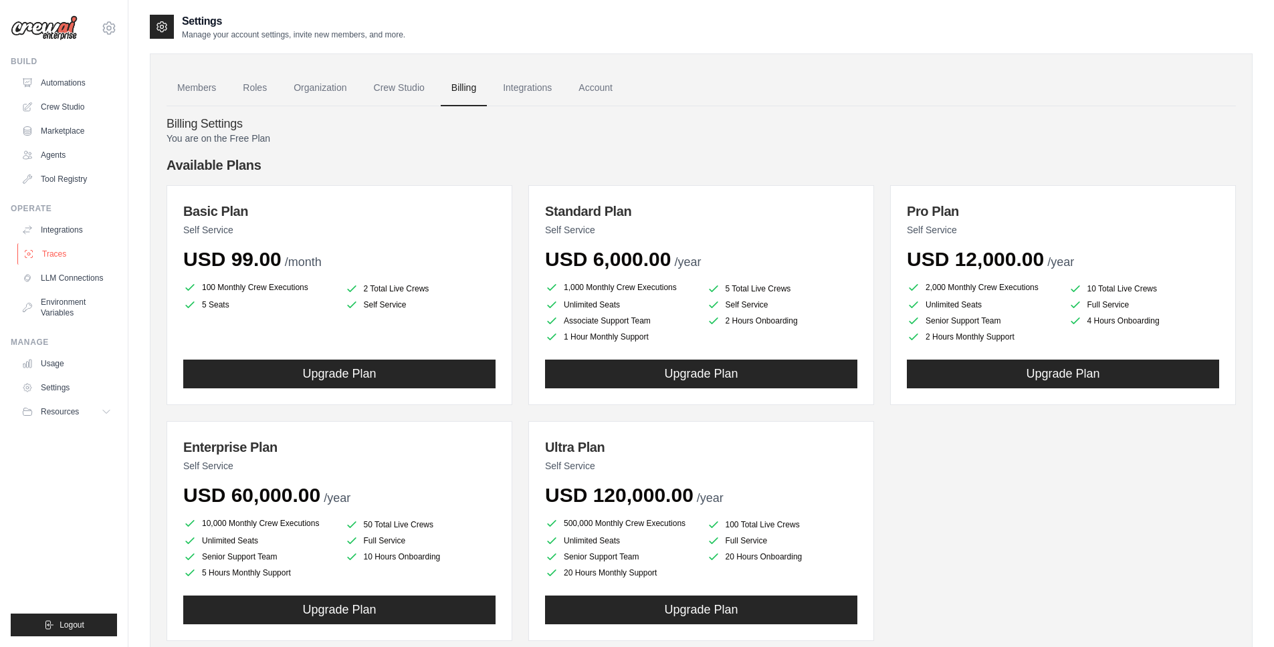
click at [65, 249] on link "Traces" at bounding box center [67, 253] width 101 height 21
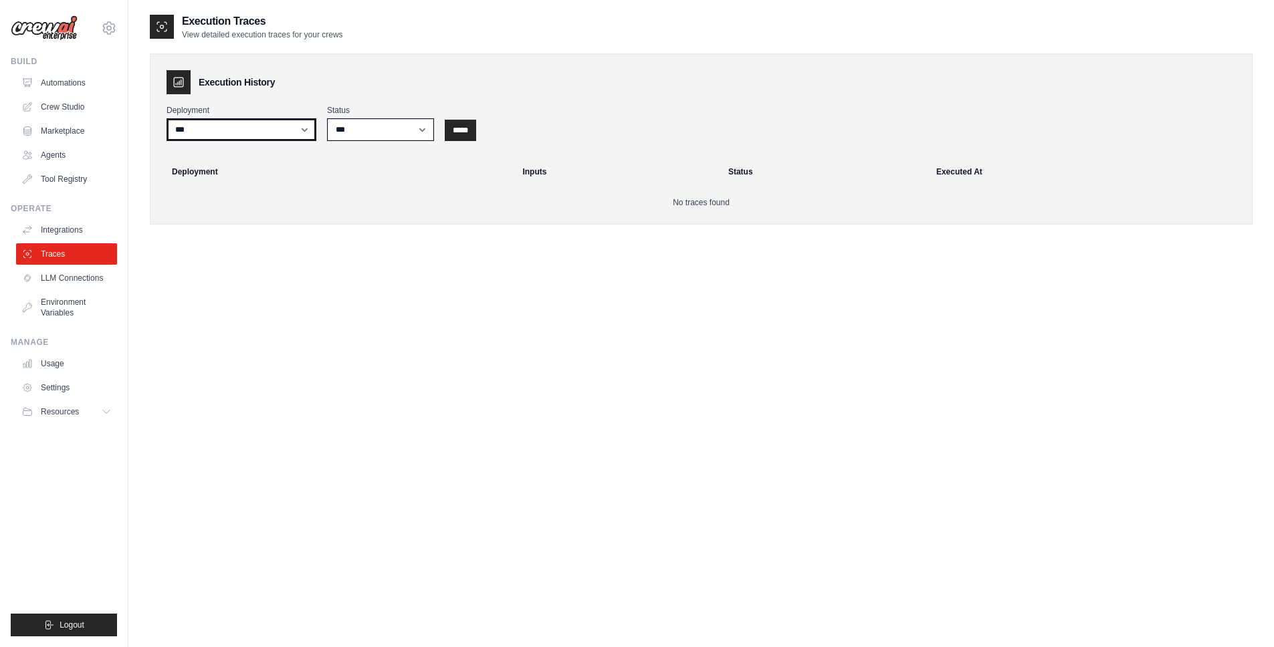
click at [305, 132] on select "***" at bounding box center [242, 129] width 150 height 23
